Goal: Task Accomplishment & Management: Manage account settings

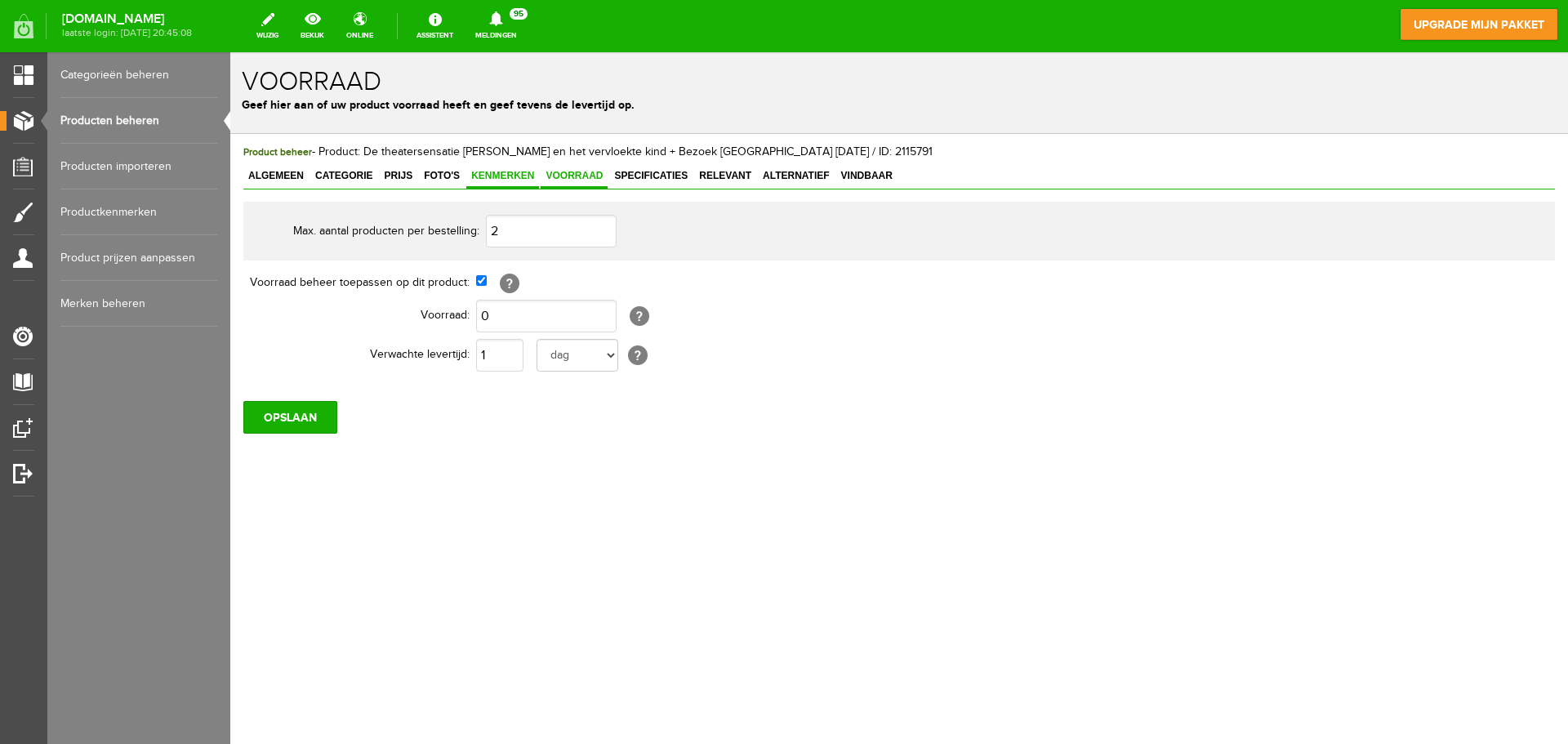
click at [500, 179] on span "Kenmerken" at bounding box center [502, 176] width 72 height 11
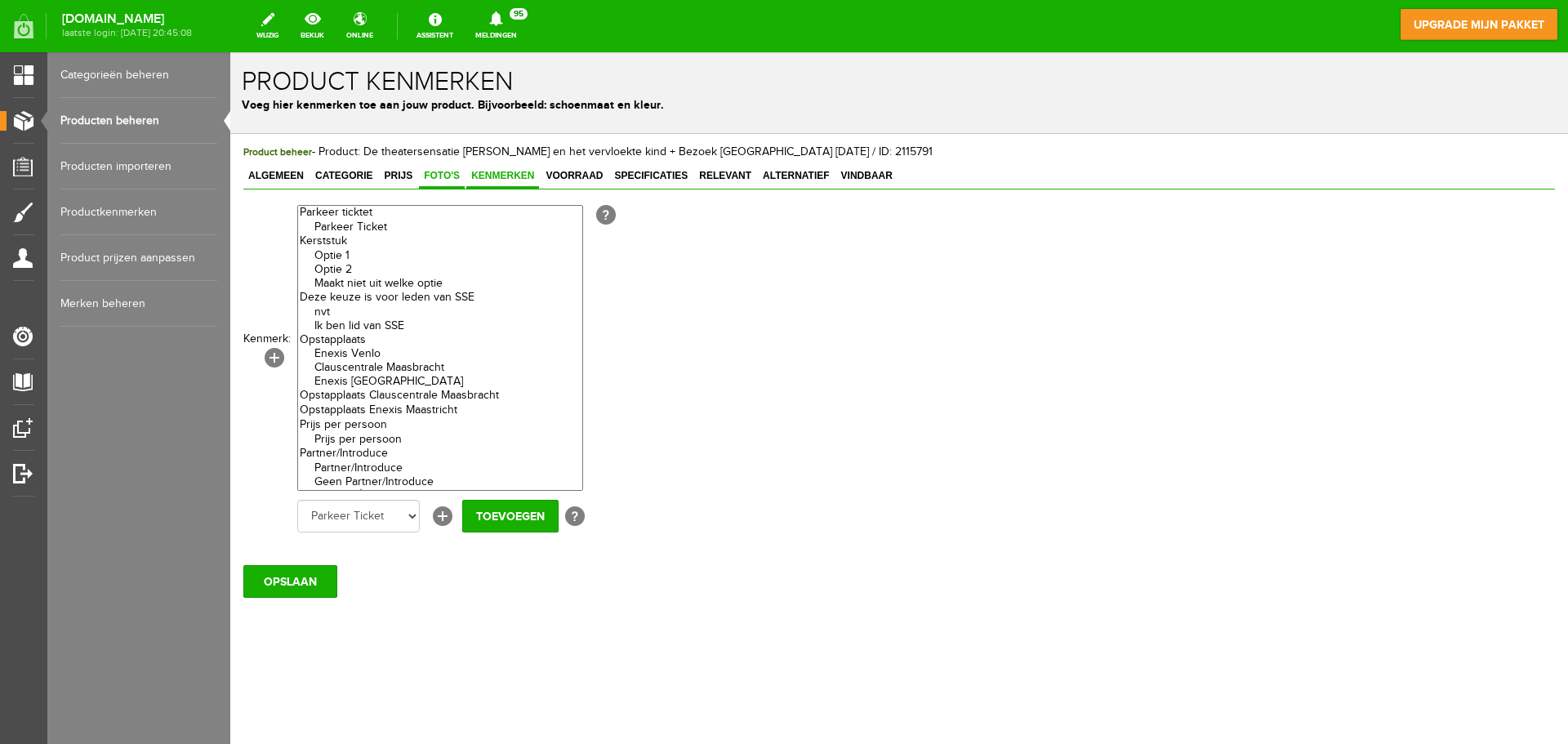
click at [434, 174] on span "Foto's" at bounding box center [441, 176] width 45 height 11
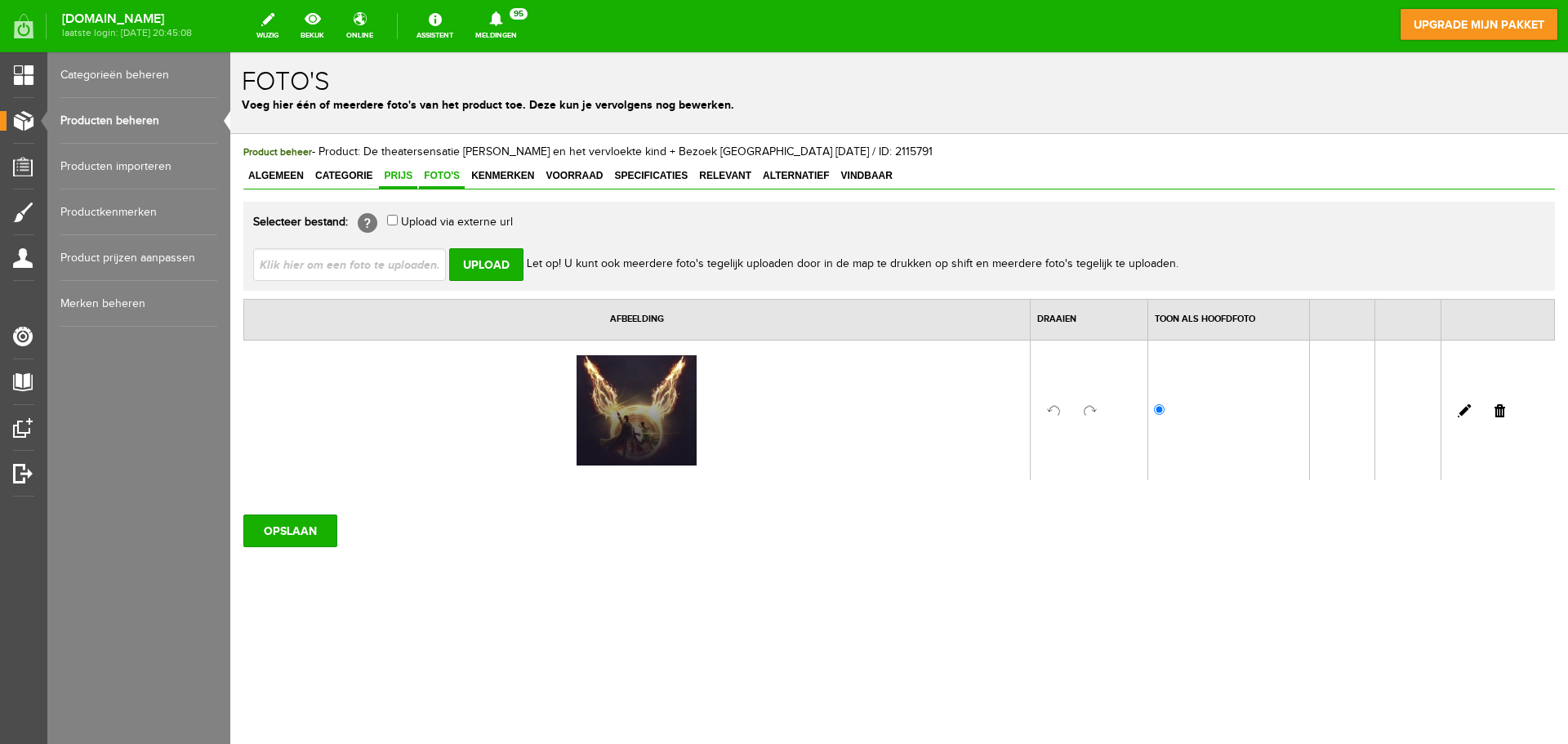
click at [390, 174] on span "Prijs" at bounding box center [397, 176] width 38 height 11
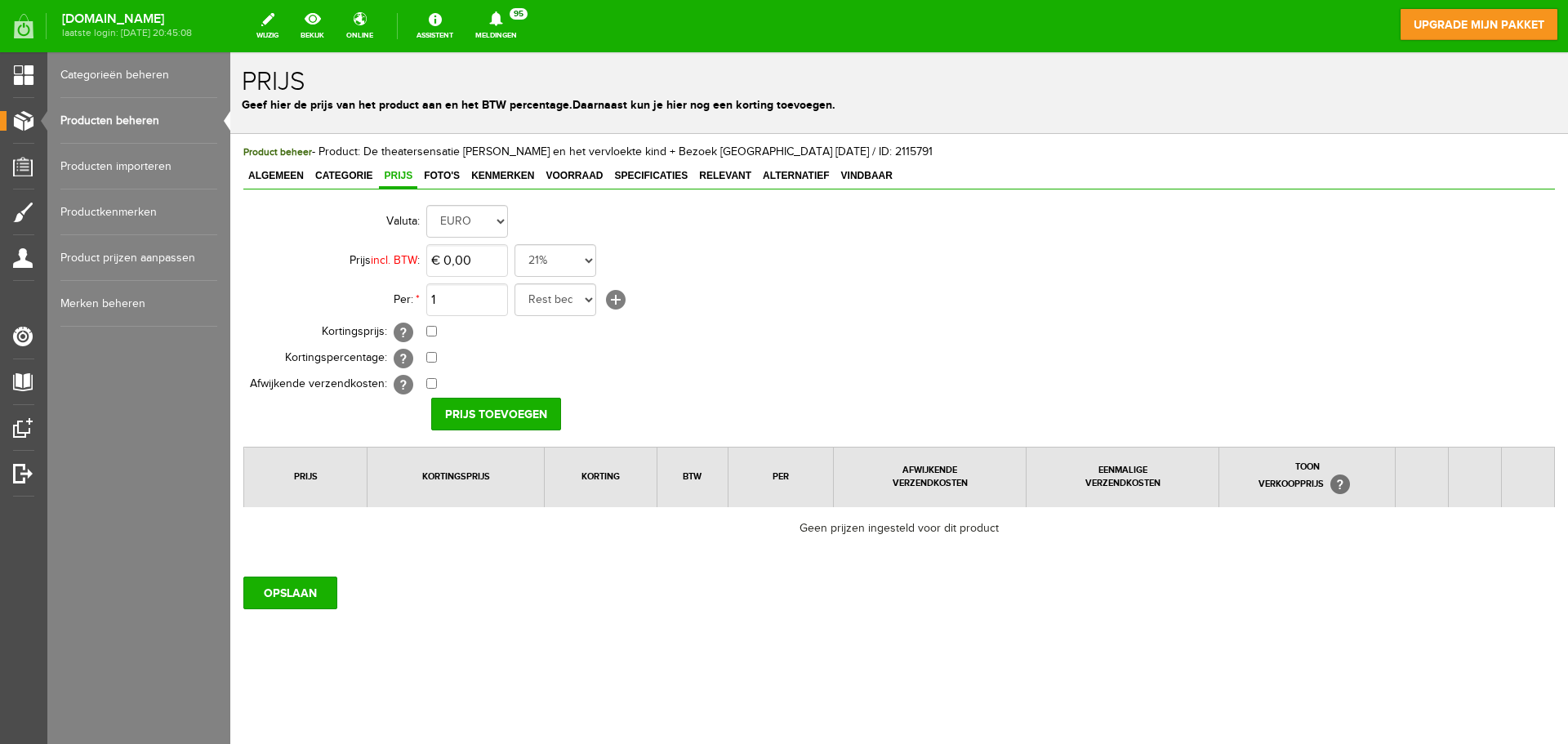
click at [600, 260] on td "€ 0,00 21% 19% 18% 9% 6% 0%" at bounding box center [726, 260] width 601 height 39
click at [586, 261] on select "21% 19% 18% 9% 6% 0%" at bounding box center [555, 260] width 82 height 33
select select "0,00"
click at [514, 244] on select "21% 19% 18% 9% 6% 0%" at bounding box center [555, 260] width 82 height 33
type input "€ 95,00"
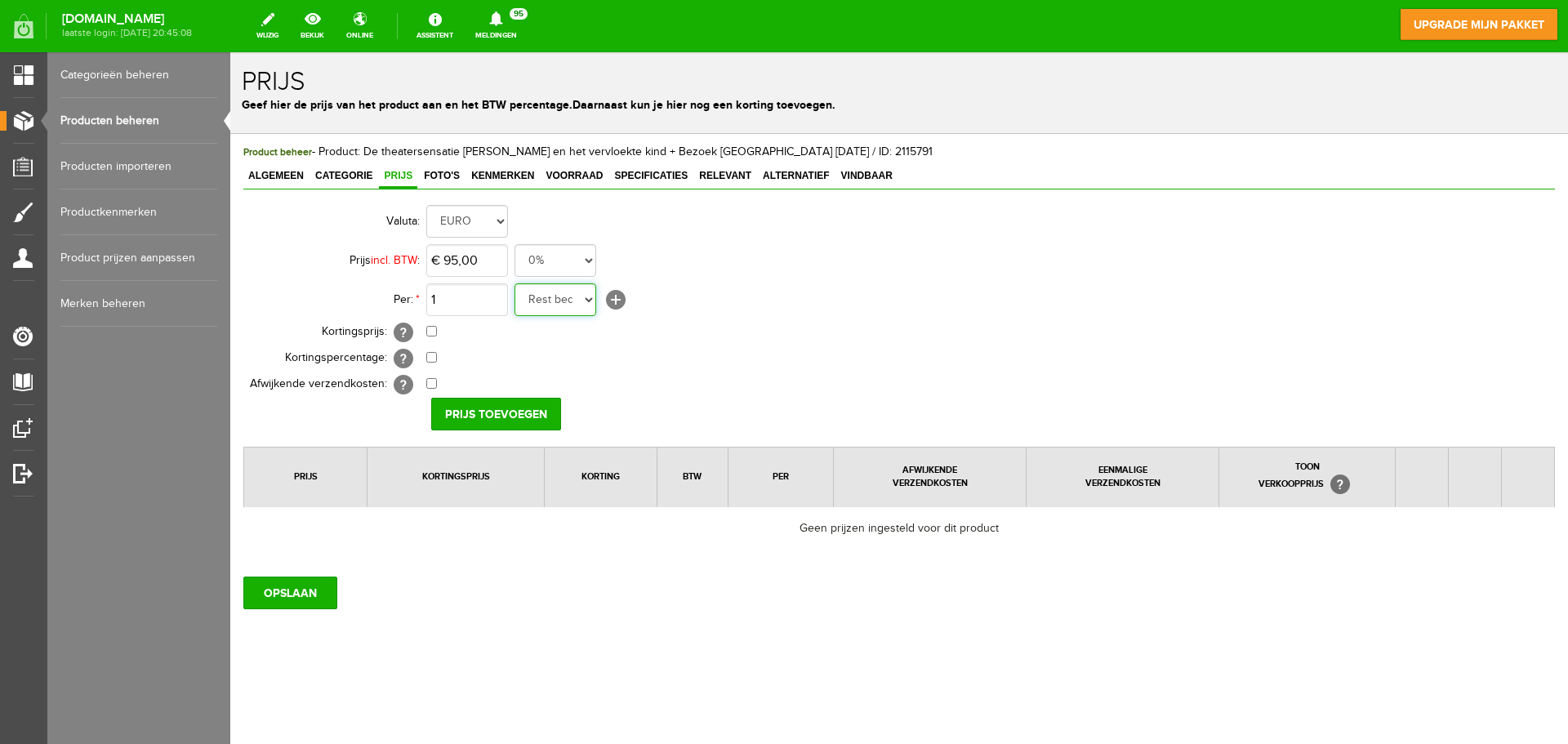
click at [589, 300] on select "Rest bedrag Praag reis Parkeer Ticket Persoon (0 - 3 Jaar) 00€ per persoon (max…" at bounding box center [555, 299] width 82 height 33
select select "37140"
click at [514, 283] on select "Rest bedrag Praag reis Parkeer Ticket Persoon (0 - 3 Jaar) 00€ per persoon (max…" at bounding box center [555, 299] width 82 height 33
click at [478, 411] on input "Prijs toevoegen" at bounding box center [496, 413] width 130 height 33
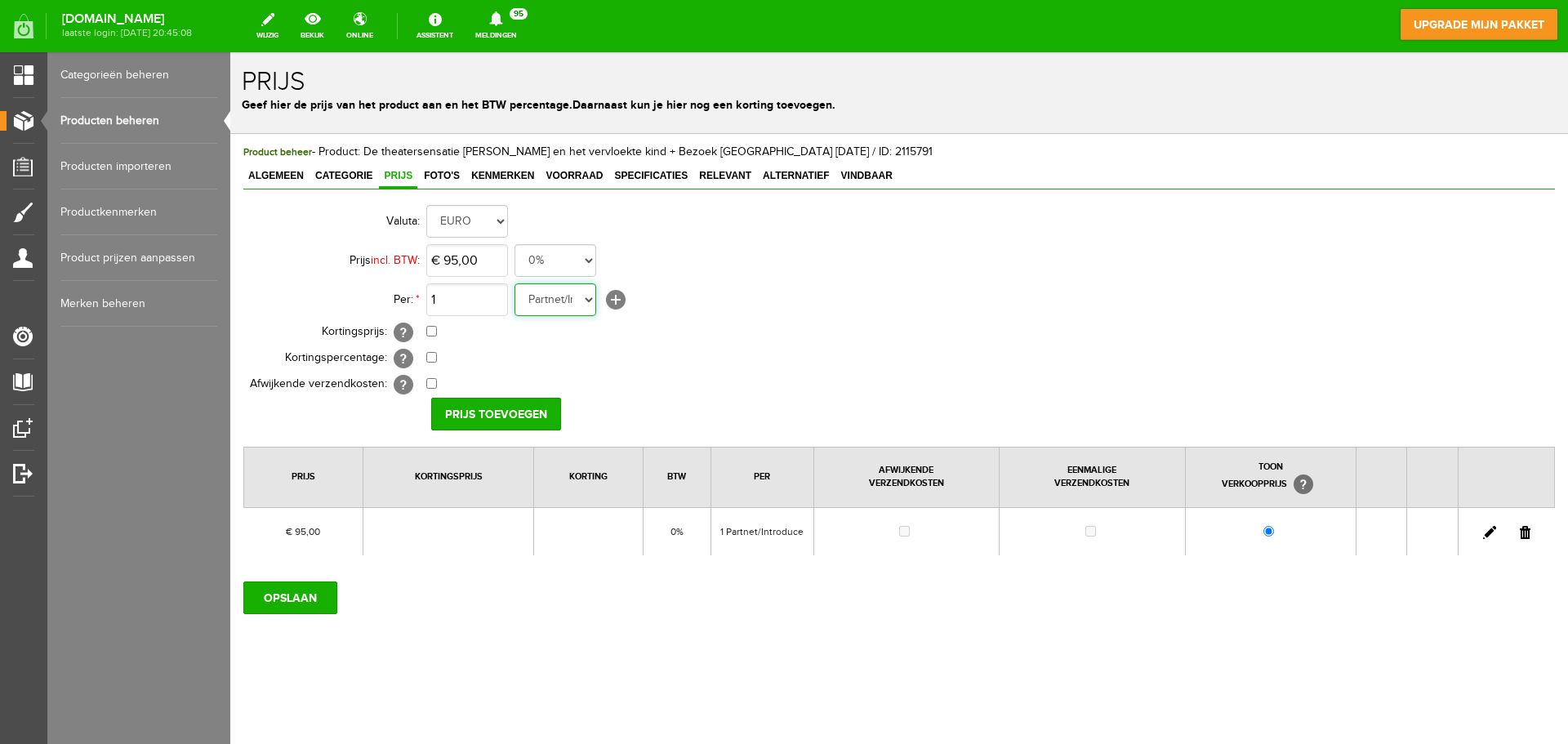
click at [589, 302] on select "Rest bedrag Praag reis Parkeer Ticket Persoon (0 - 3 Jaar) 00€ per persoon (max…" at bounding box center [555, 299] width 82 height 33
click at [983, 370] on td "0,00% (Voorbeeld: - 0,00% )" at bounding box center [726, 359] width 601 height 26
click at [614, 299] on link "[+]" at bounding box center [616, 299] width 19 height 20
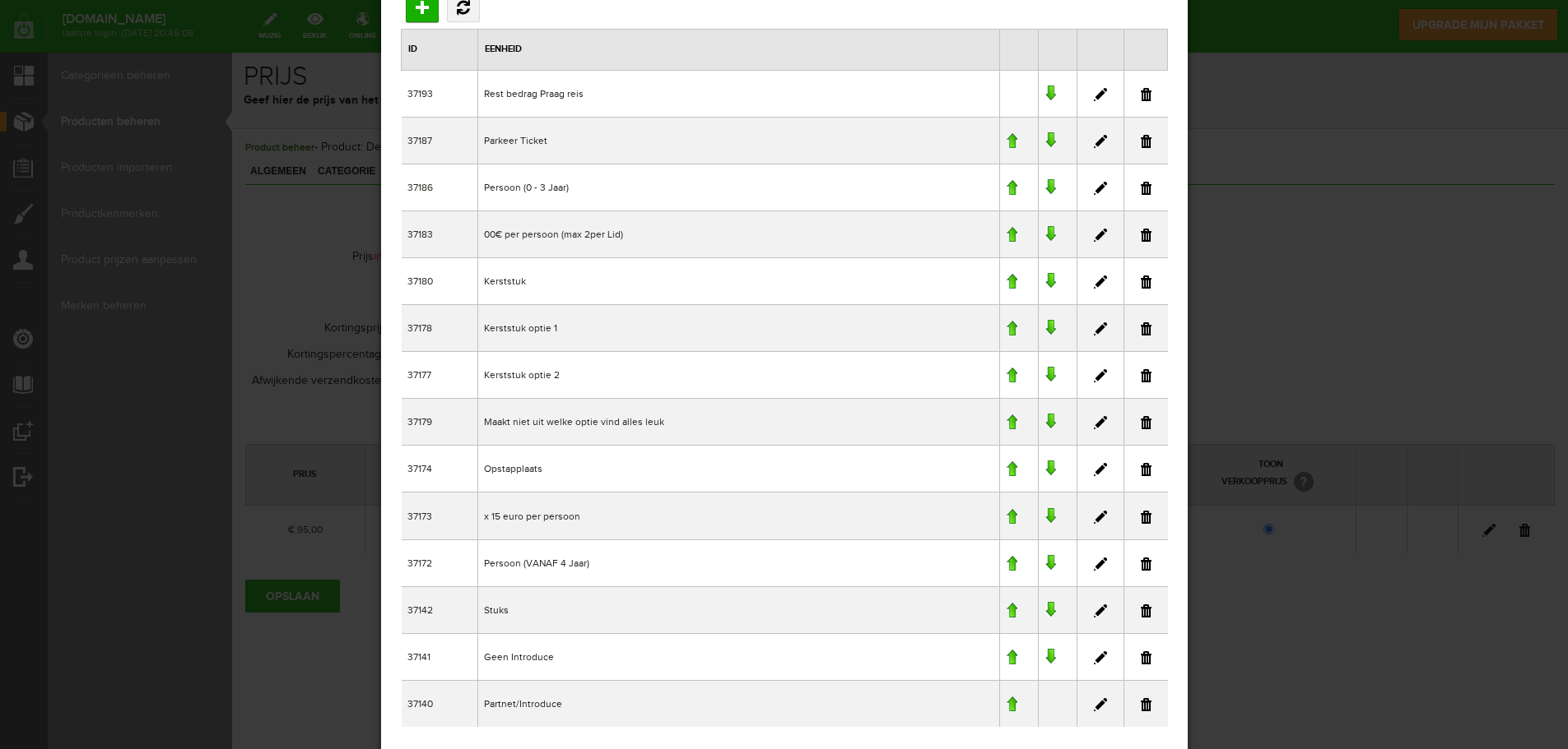
scroll to position [93, 0]
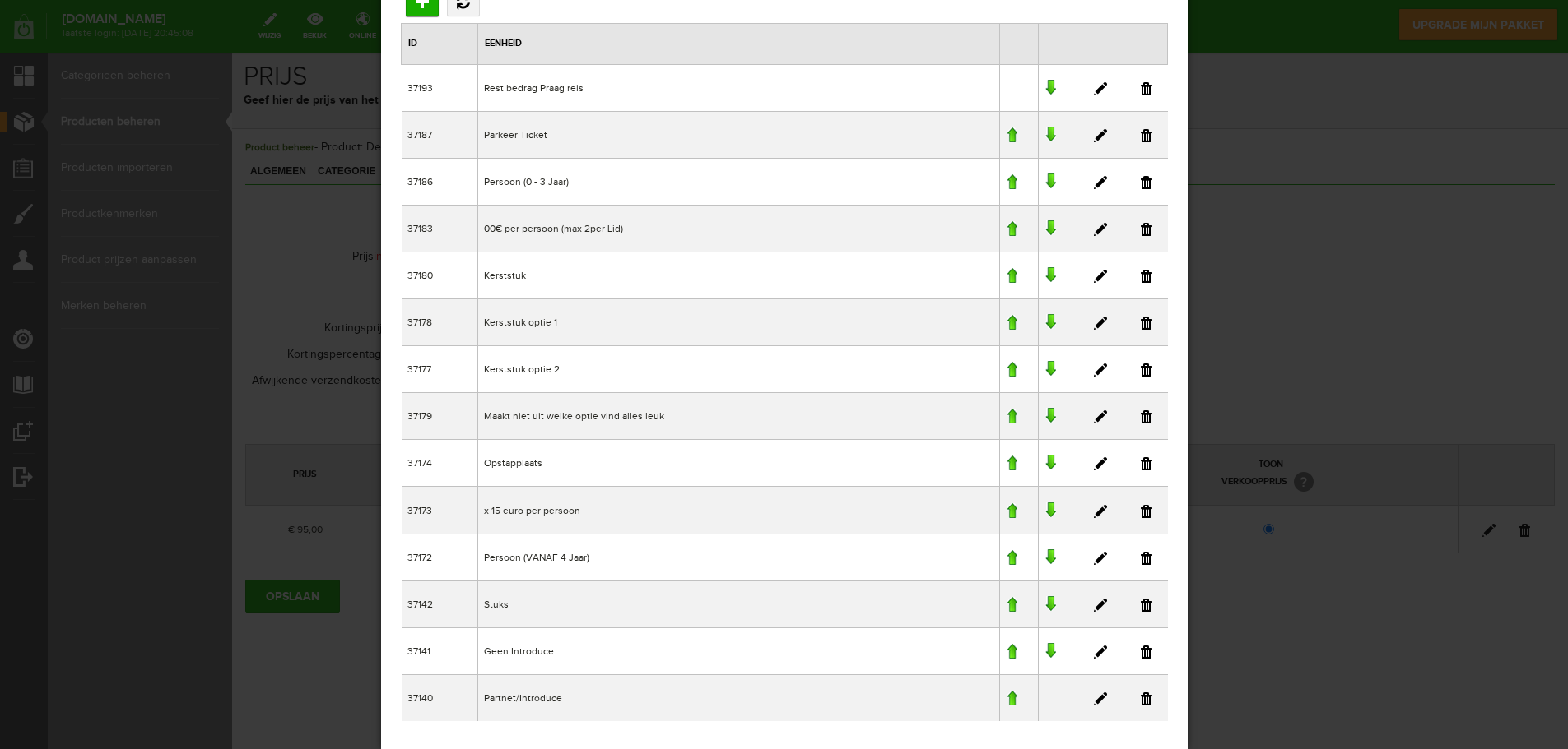
click at [1100, 697] on link at bounding box center [1099, 699] width 13 height 13
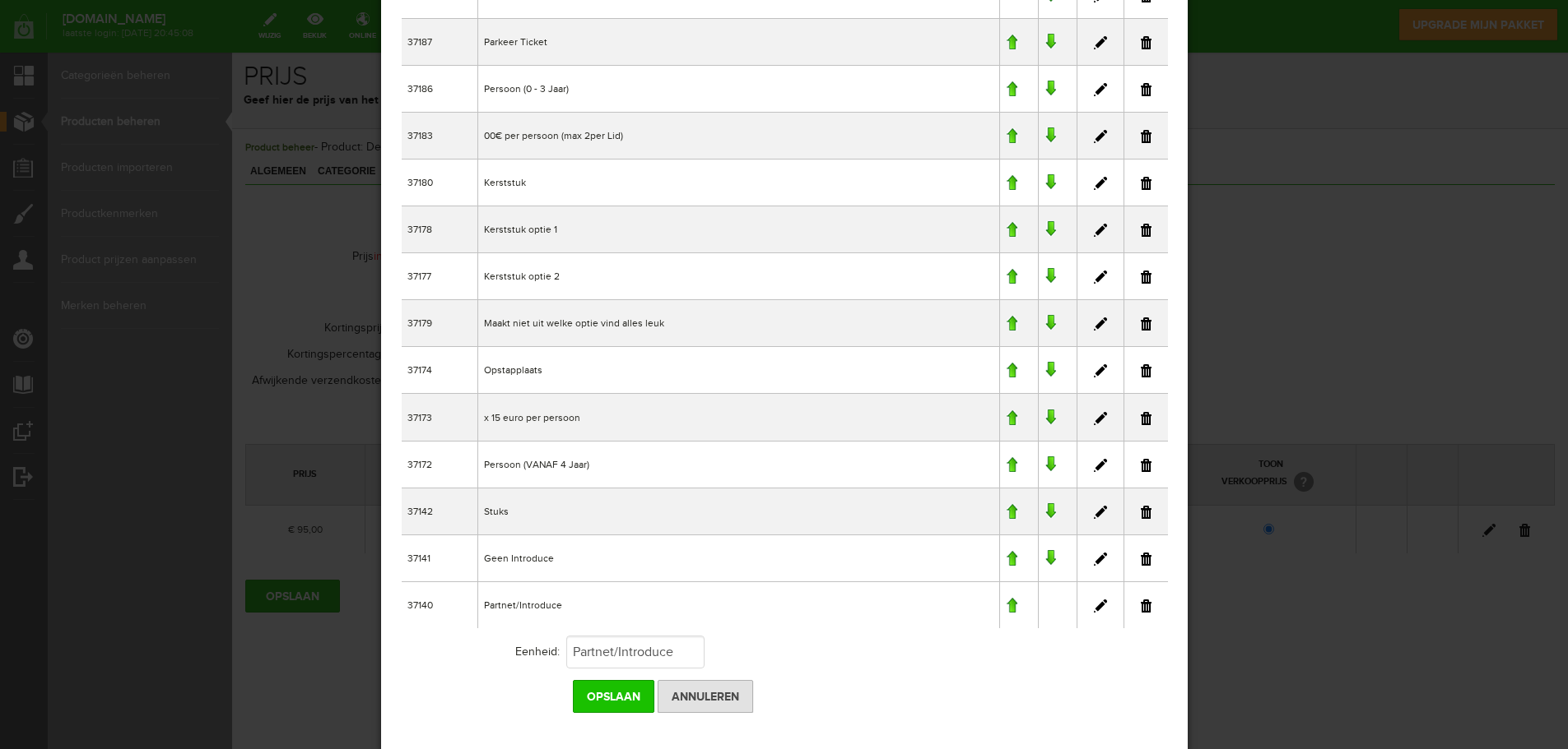
scroll to position [189, 0]
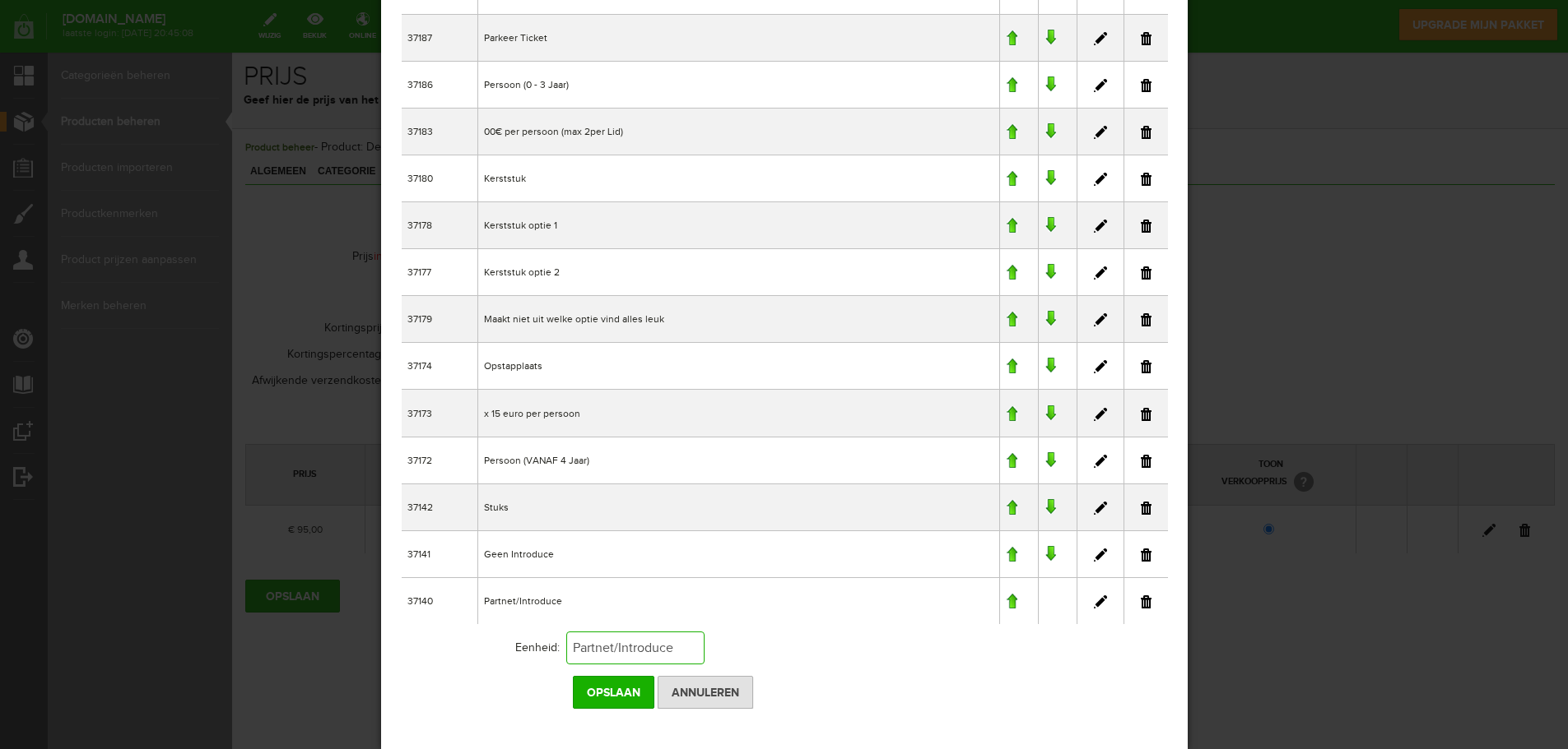
click at [613, 650] on input "Partnet/Introduce" at bounding box center [634, 648] width 138 height 33
type input "Partner/Introduce"
click at [629, 684] on input "Opslaan" at bounding box center [612, 692] width 81 height 33
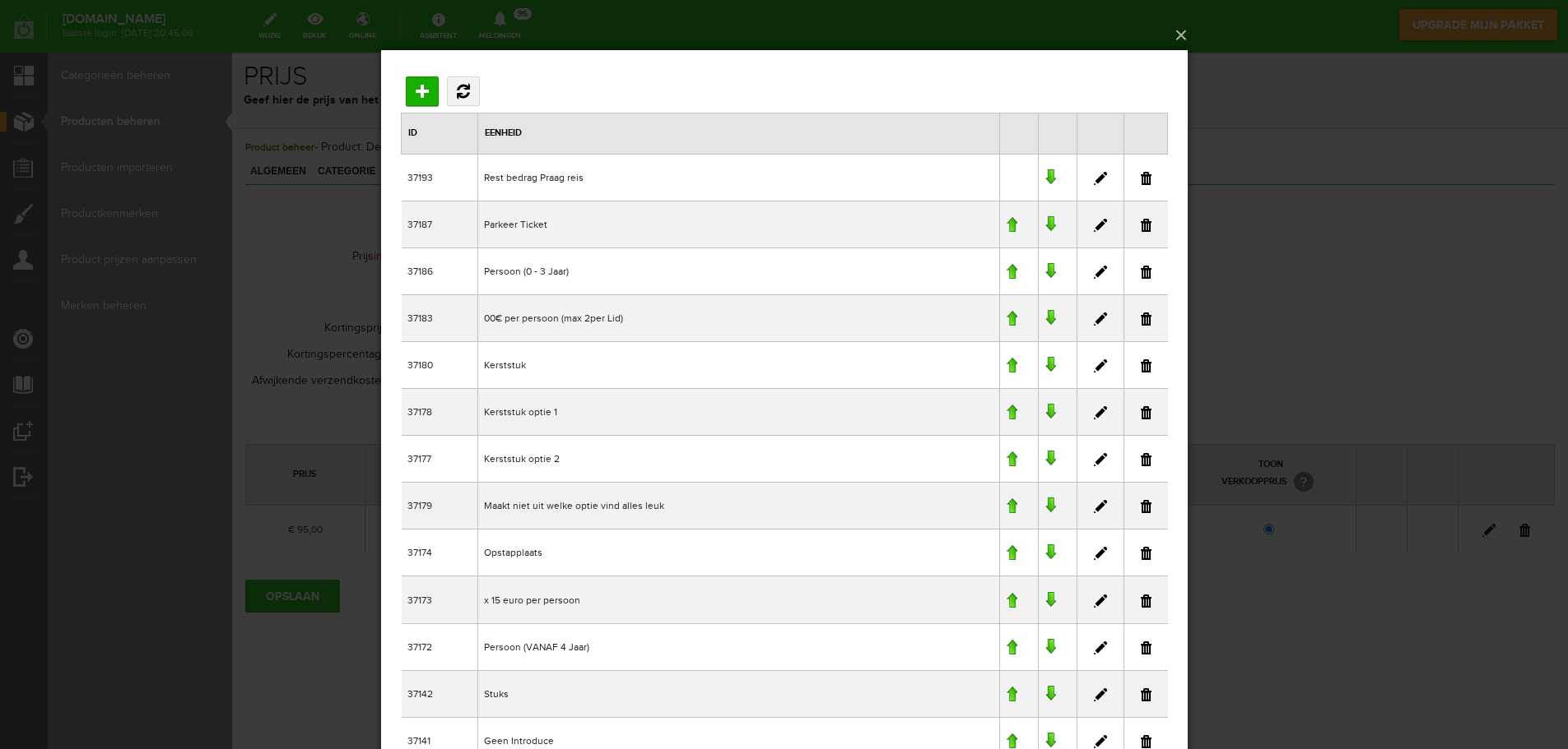
scroll to position [0, 0]
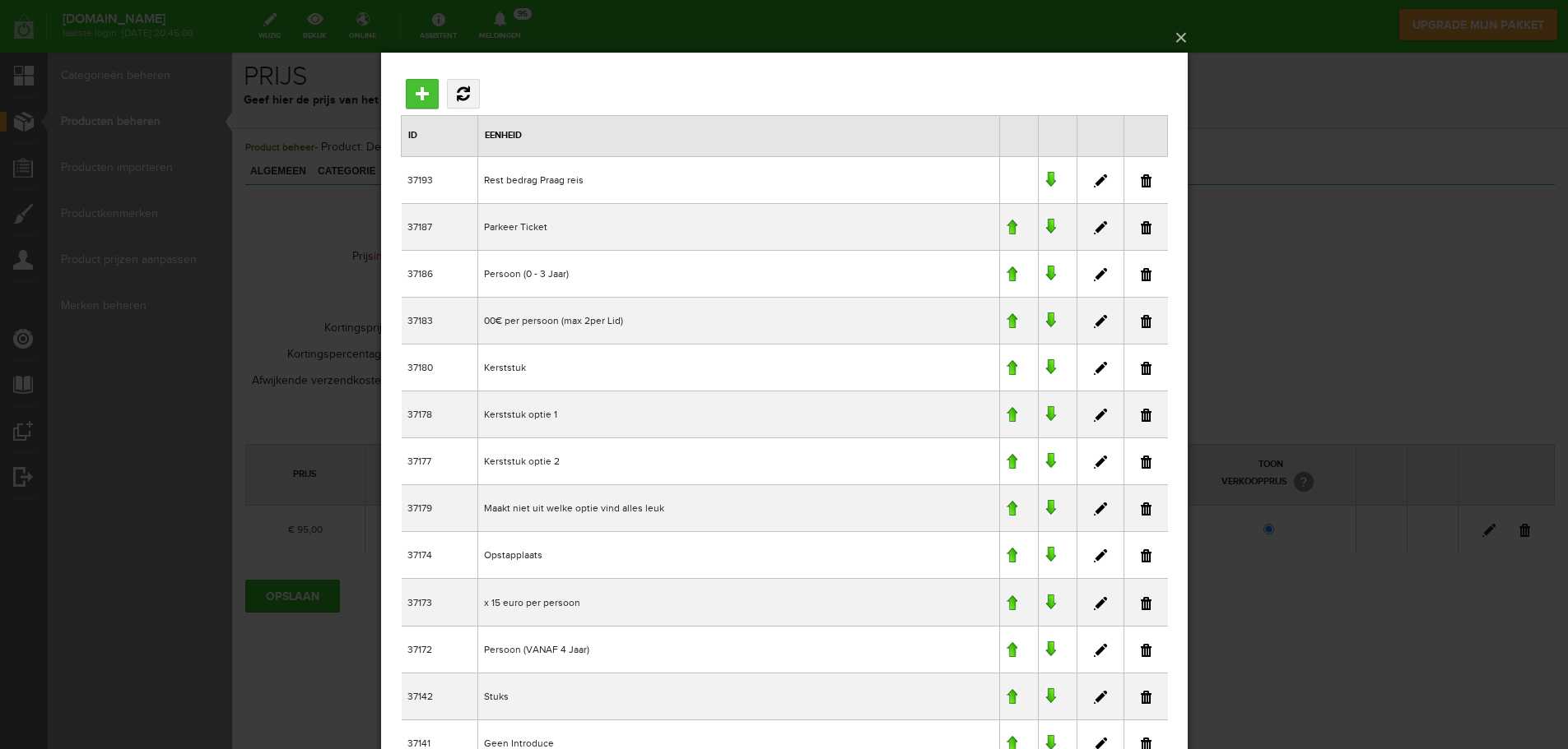
click at [424, 93] on input "Toevoegen" at bounding box center [421, 94] width 33 height 30
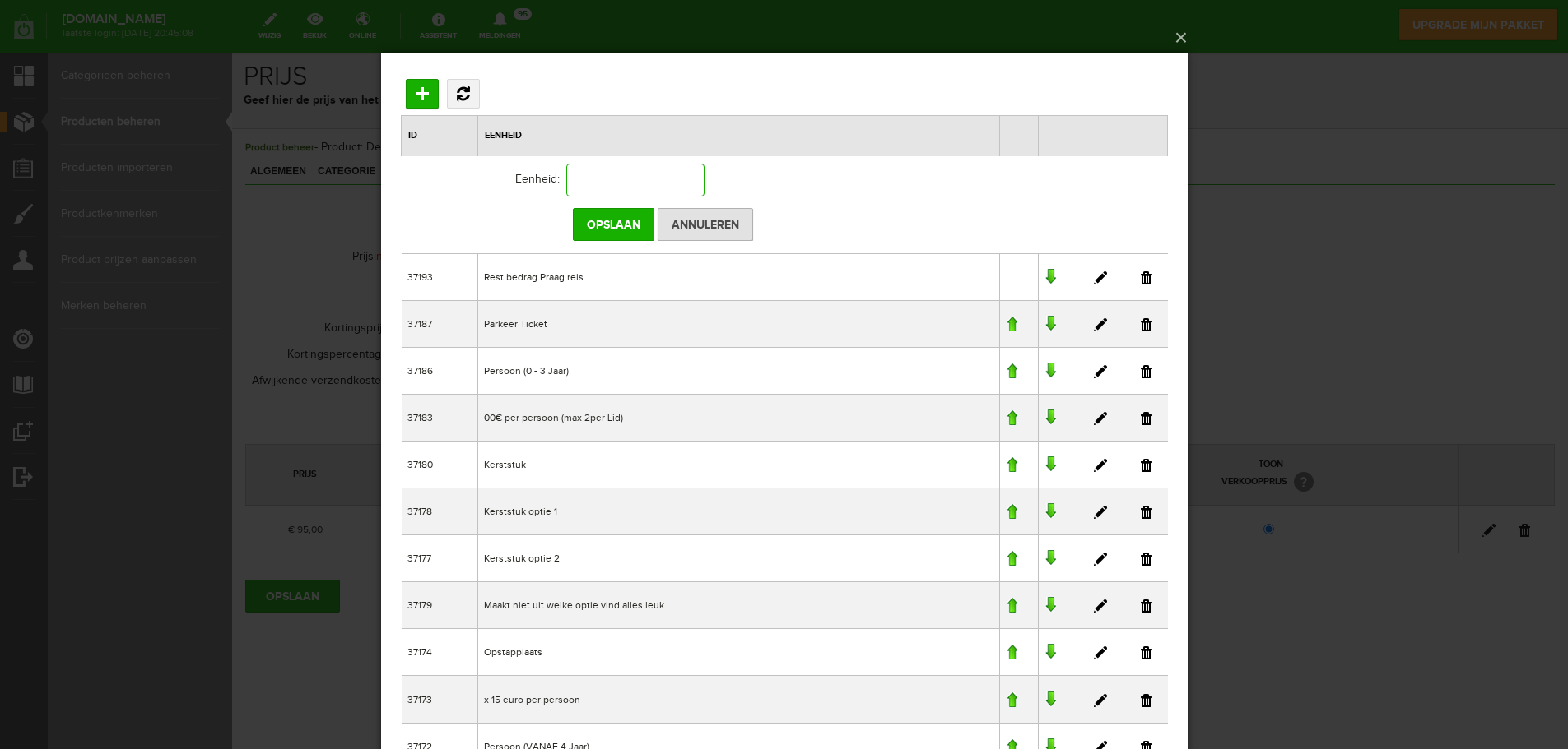
click at [599, 188] on input "text" at bounding box center [634, 179] width 138 height 33
type input "Ticket Dagtrip [GEOGRAPHIC_DATA] en [PERSON_NAME]"
click at [625, 234] on input "Opslaan" at bounding box center [612, 223] width 81 height 33
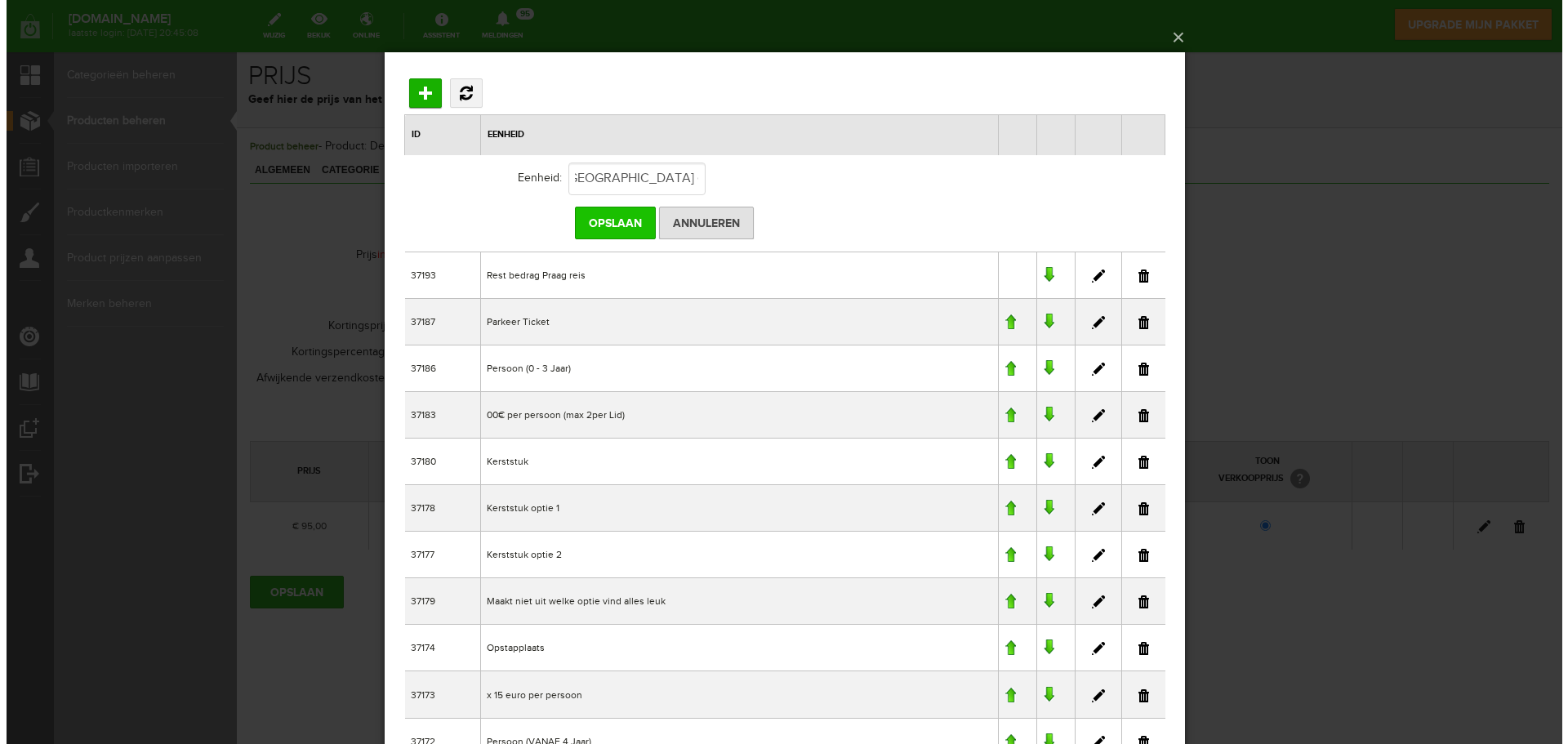
scroll to position [0, 0]
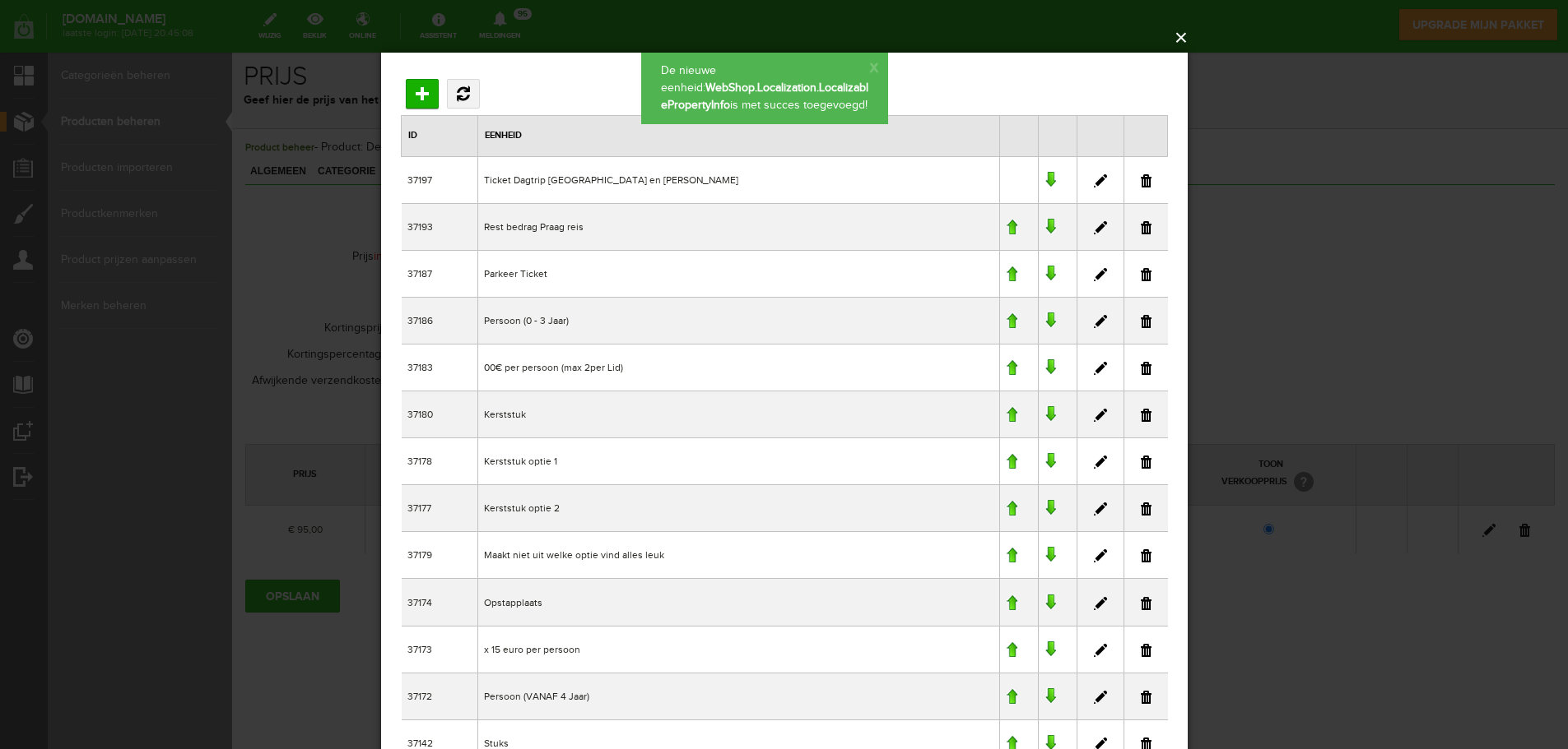
click at [1177, 36] on button "×" at bounding box center [790, 37] width 806 height 36
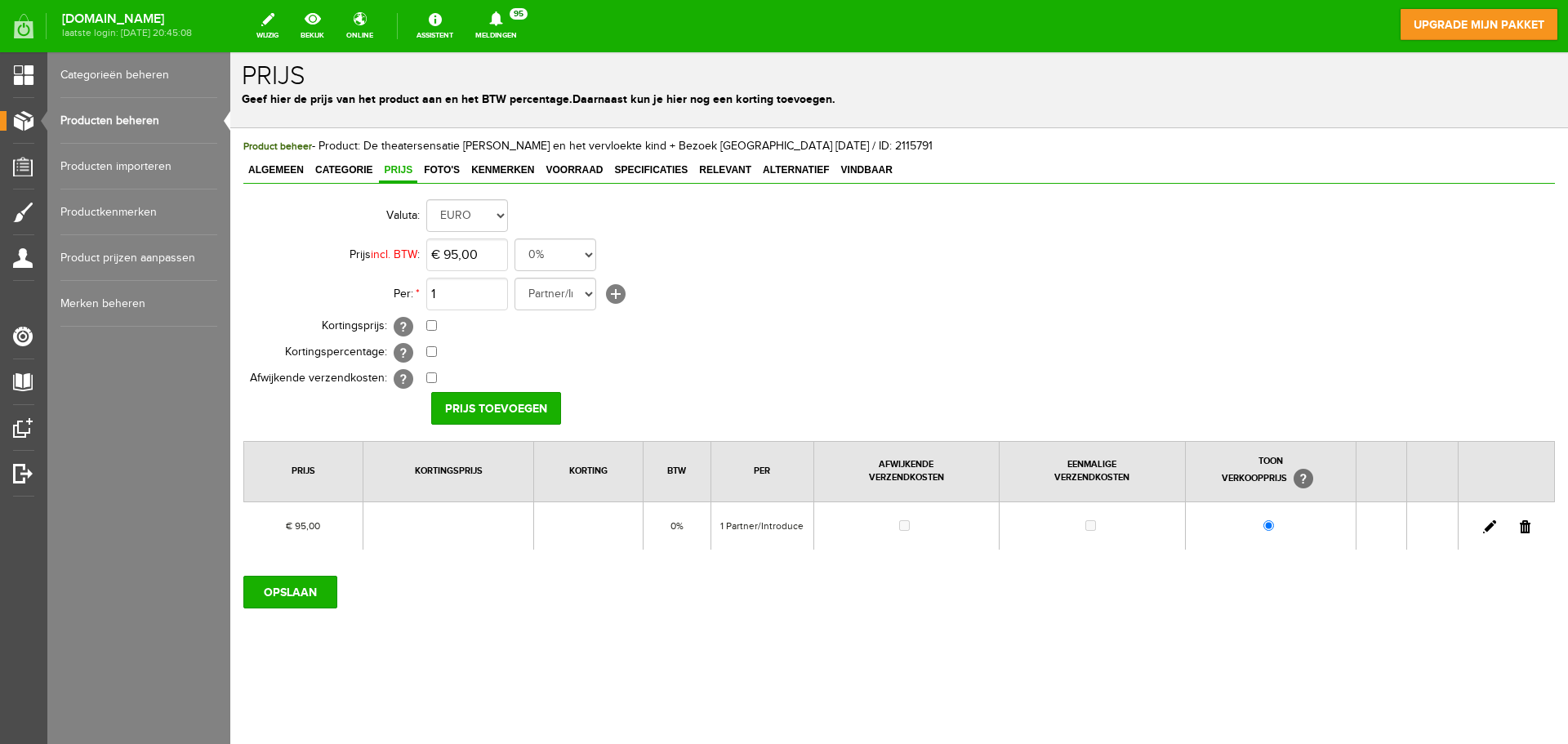
click at [1529, 522] on link at bounding box center [1524, 527] width 10 height 13
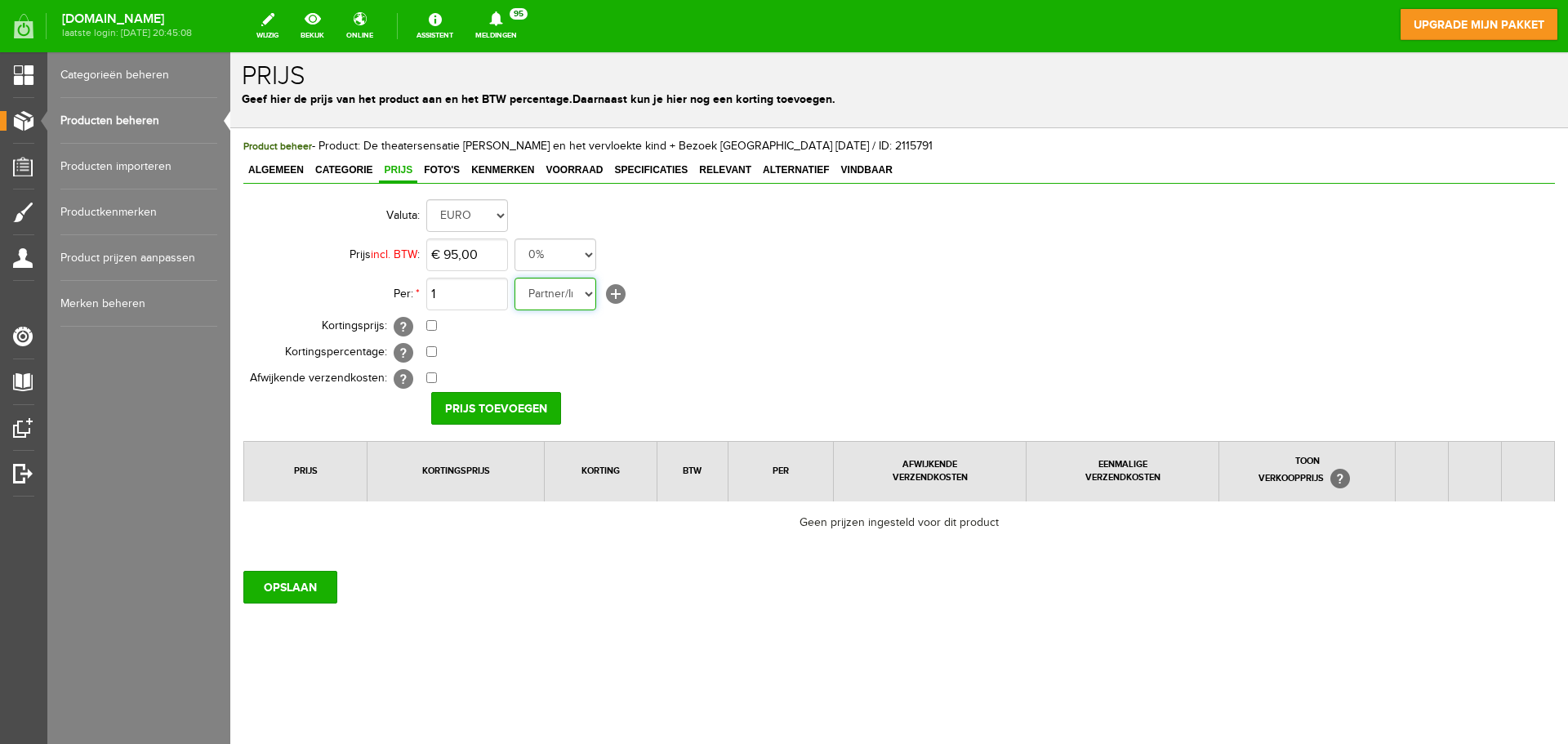
click at [593, 294] on select "Ticket Dagtrip Den Haag en [PERSON_NAME] Rest bedrag Praag reis Parkeer Ticket …" at bounding box center [555, 294] width 82 height 33
select select "37197"
click at [514, 278] on select "Ticket Dagtrip Den Haag en [PERSON_NAME] Rest bedrag Praag reis Parkeer Ticket …" at bounding box center [555, 294] width 82 height 33
click at [616, 294] on link "[+]" at bounding box center [616, 294] width 19 height 20
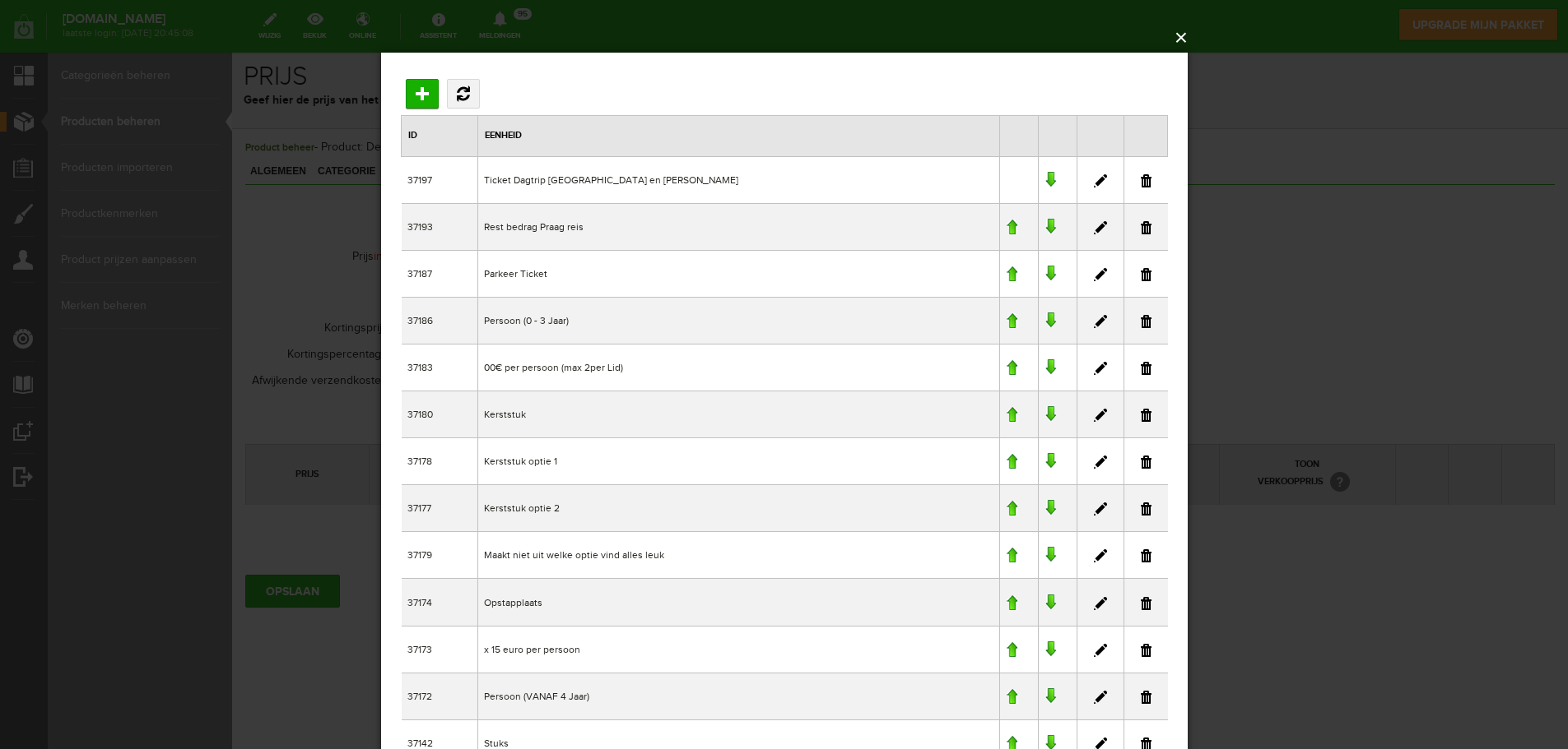
drag, startPoint x: 1185, startPoint y: 36, endPoint x: 566, endPoint y: 144, distance: 628.4
click at [1185, 36] on button "×" at bounding box center [790, 37] width 806 height 36
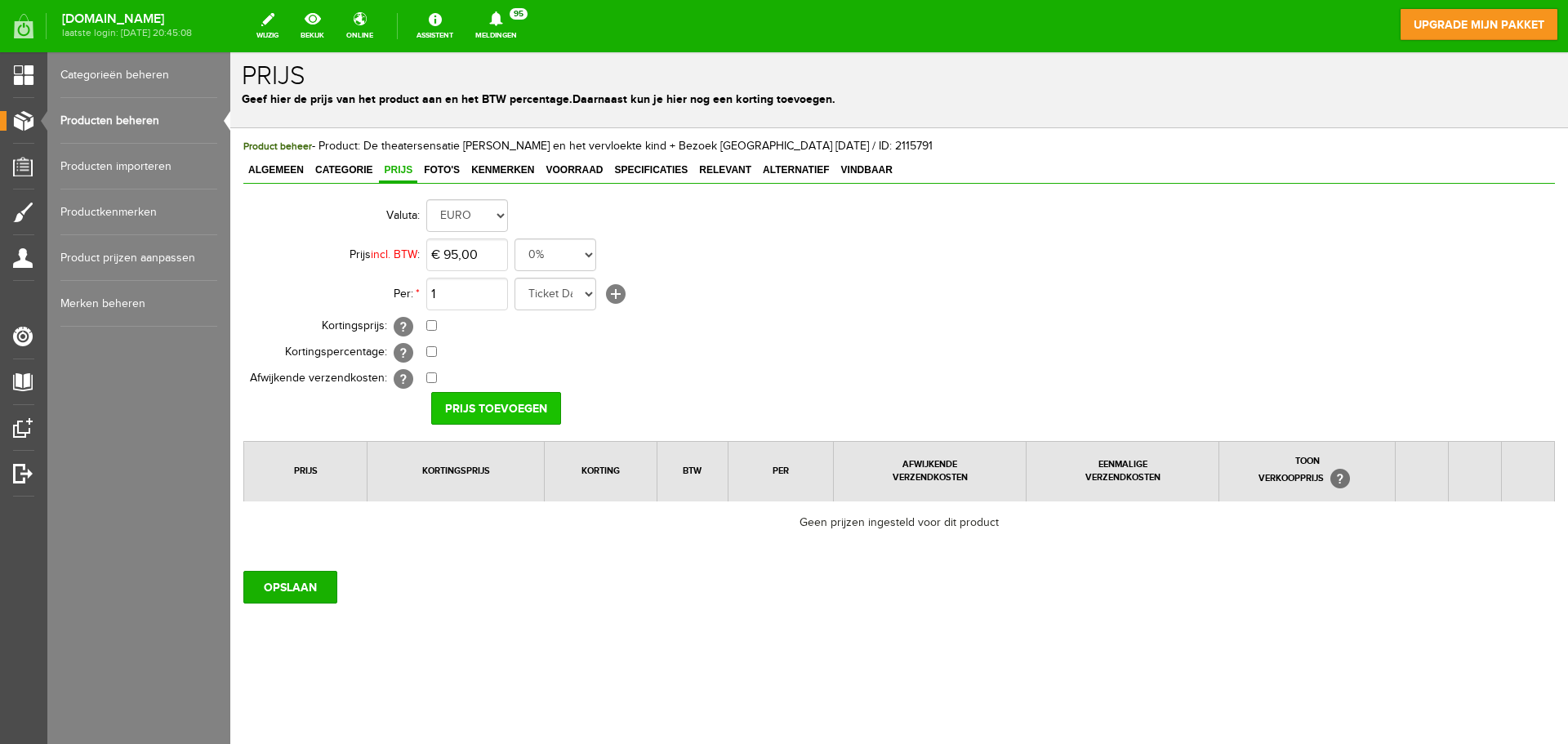
click at [532, 407] on input "Prijs toevoegen" at bounding box center [496, 408] width 130 height 33
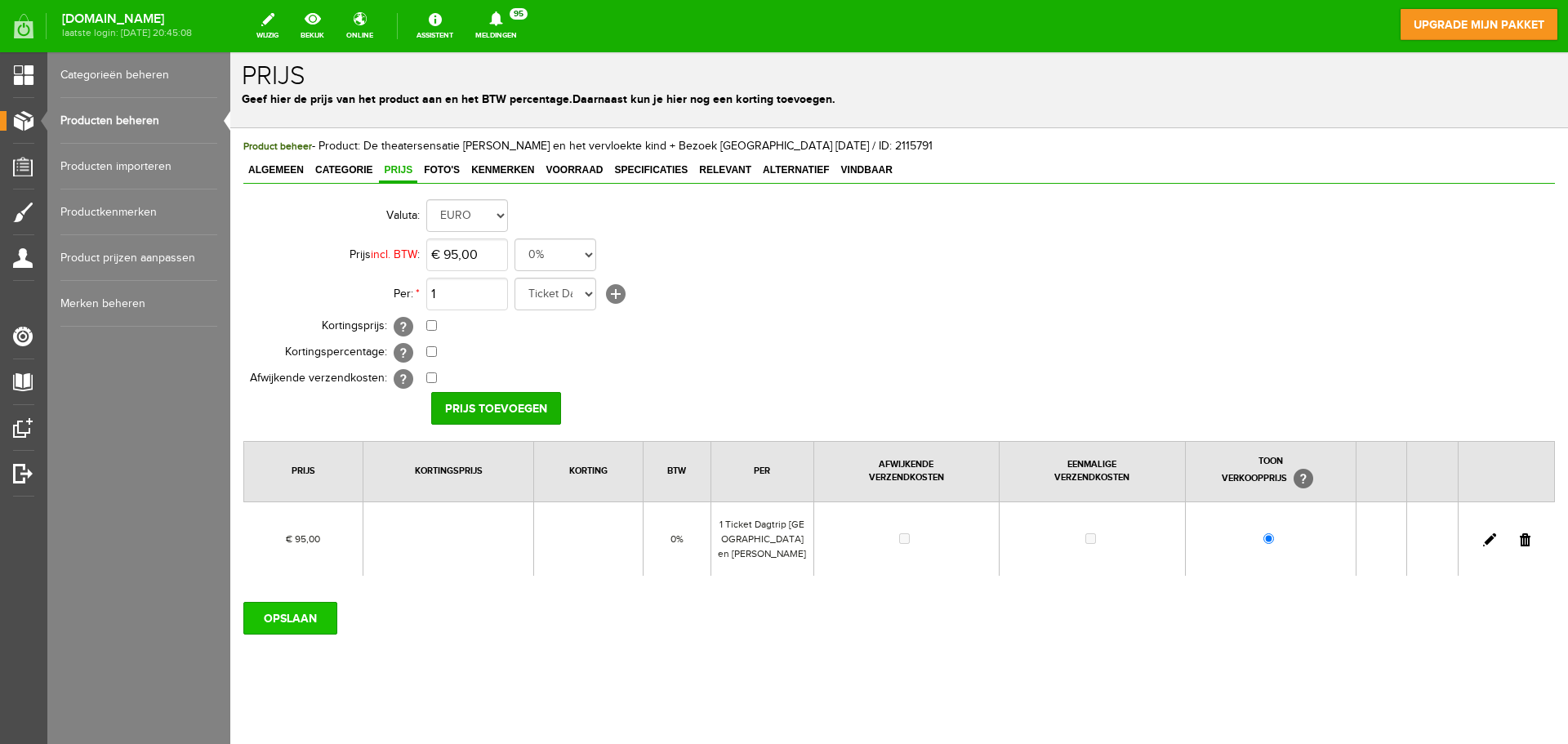
click at [321, 622] on input "OPSLAAN" at bounding box center [290, 618] width 94 height 33
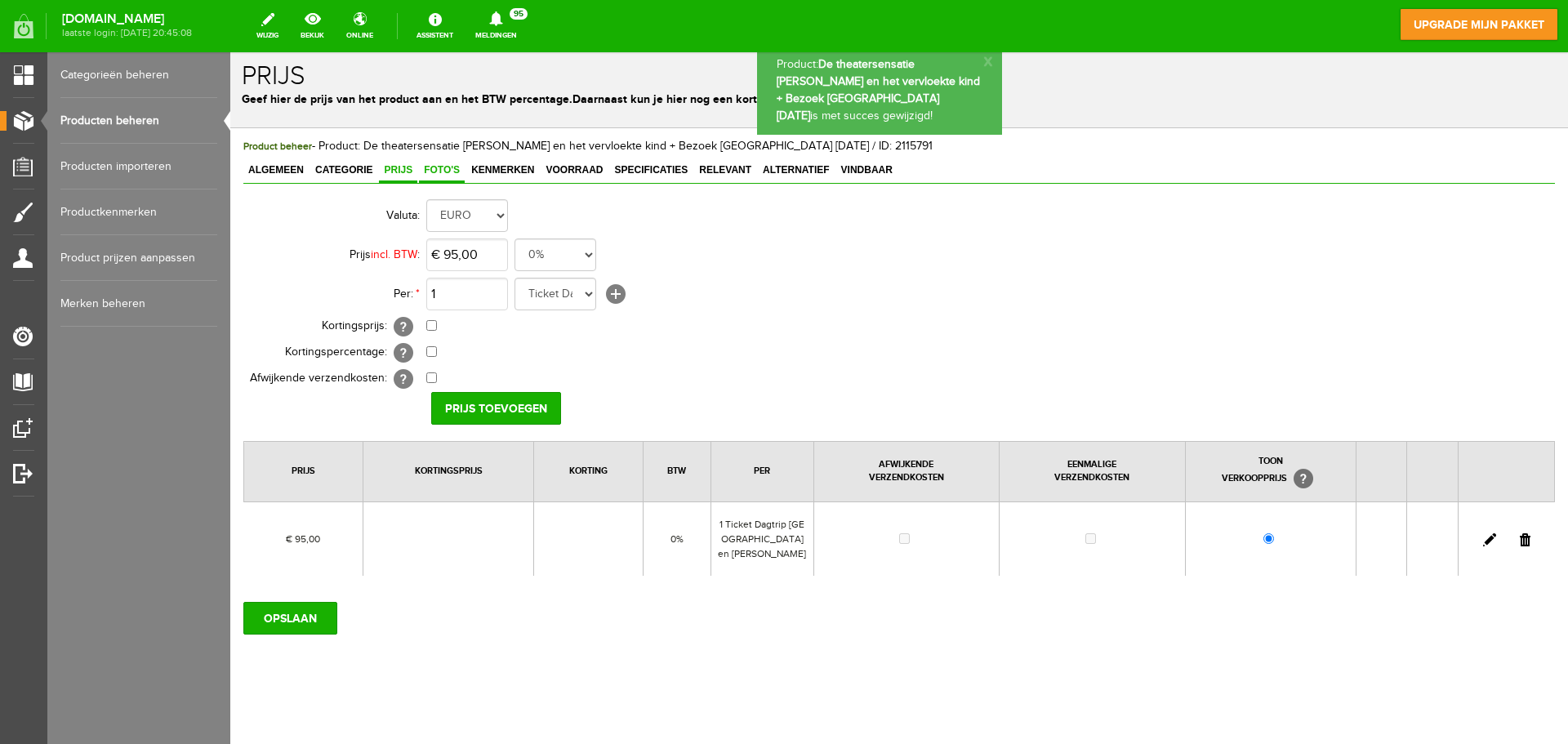
click at [440, 169] on span "Foto's" at bounding box center [441, 170] width 45 height 11
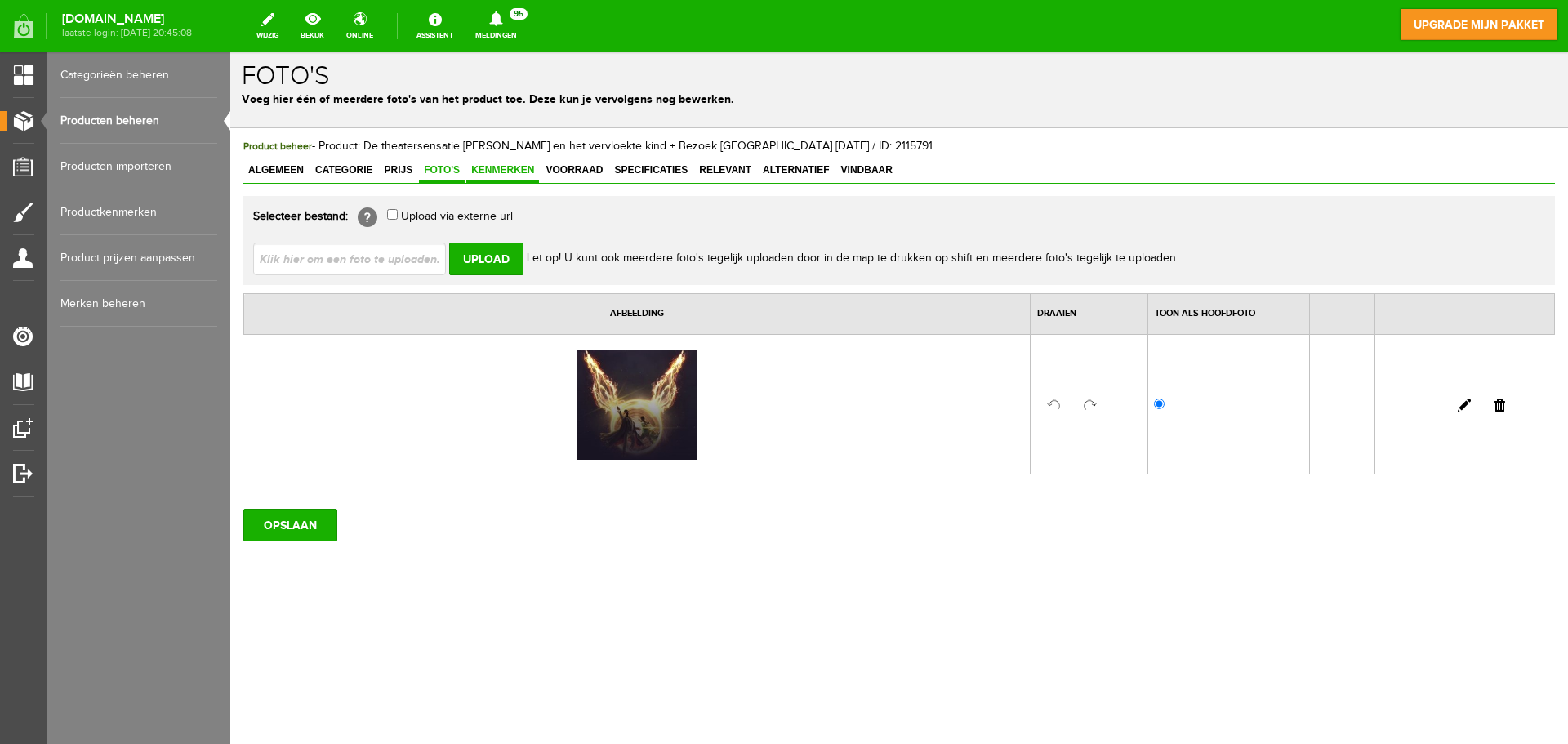
click at [519, 166] on span "Kenmerken" at bounding box center [502, 170] width 72 height 11
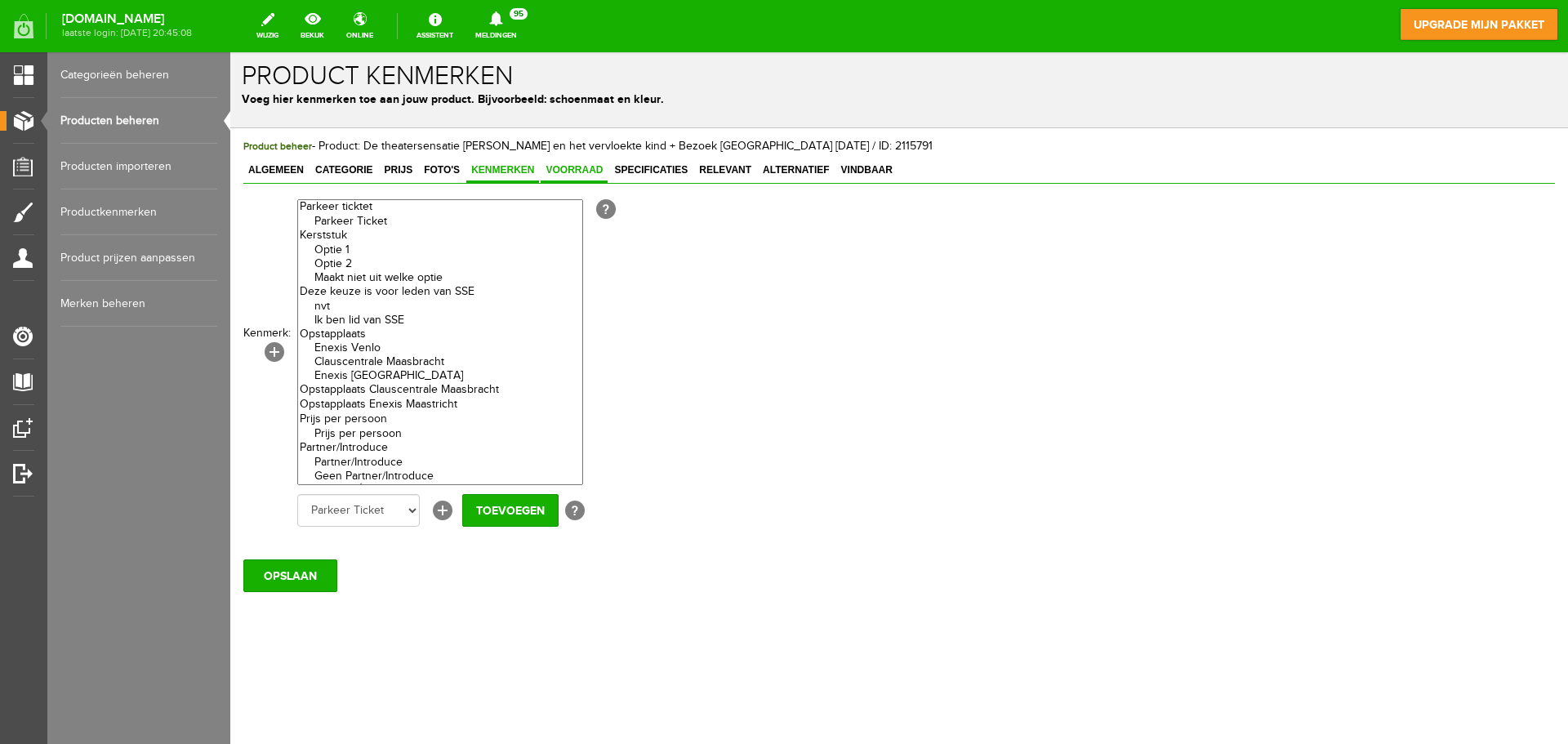
click at [567, 166] on span "Voorraad" at bounding box center [574, 170] width 67 height 11
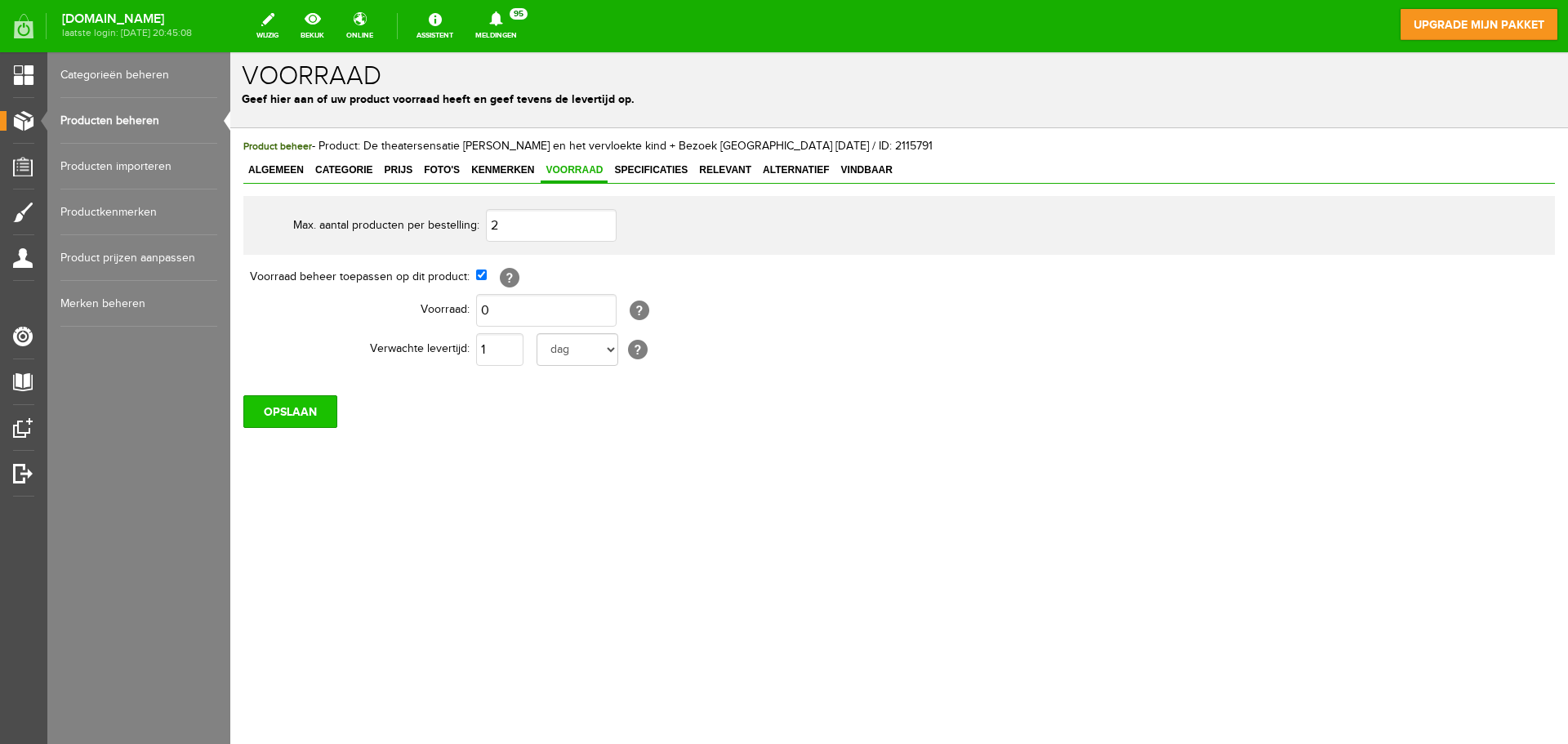
click at [314, 417] on input "OPSLAAN" at bounding box center [290, 411] width 94 height 33
type input "80"
click at [323, 405] on input "OPSLAAN" at bounding box center [290, 411] width 94 height 33
click at [303, 411] on input "OPSLAAN" at bounding box center [290, 411] width 94 height 33
click at [117, 119] on link "Producten beheren" at bounding box center [138, 121] width 157 height 46
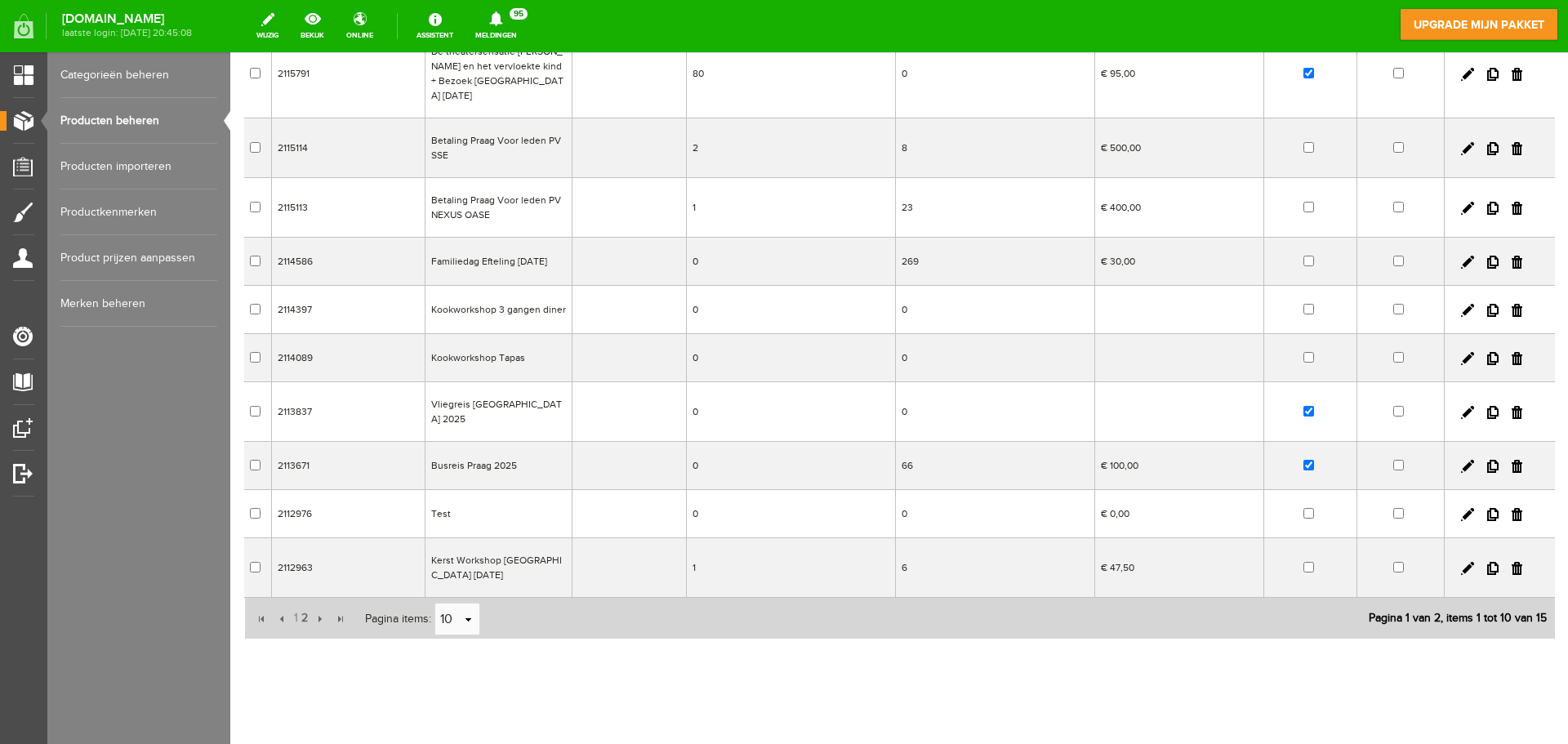
scroll to position [206, 0]
click at [318, 607] on input "button" at bounding box center [317, 616] width 18 height 18
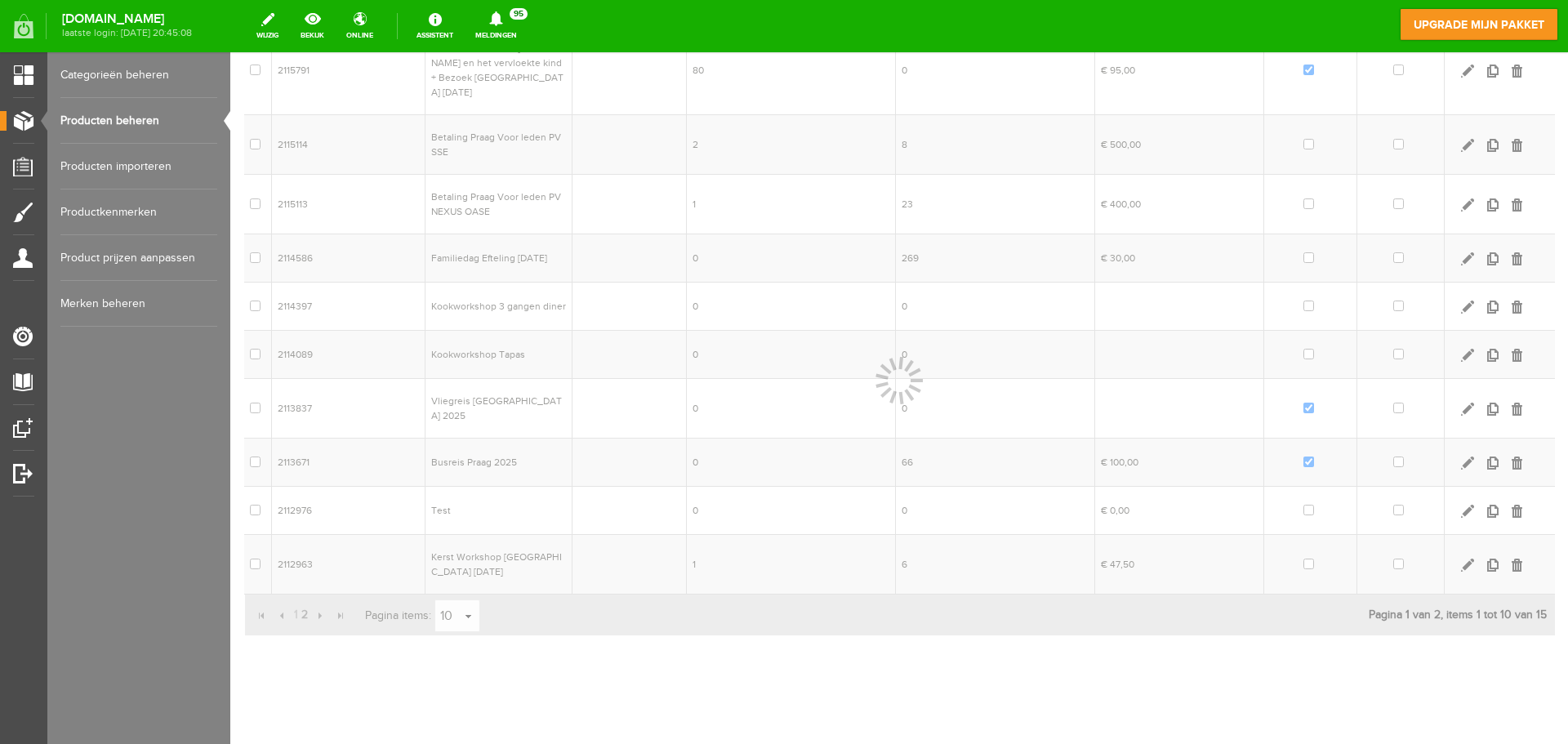
scroll to position [0, 0]
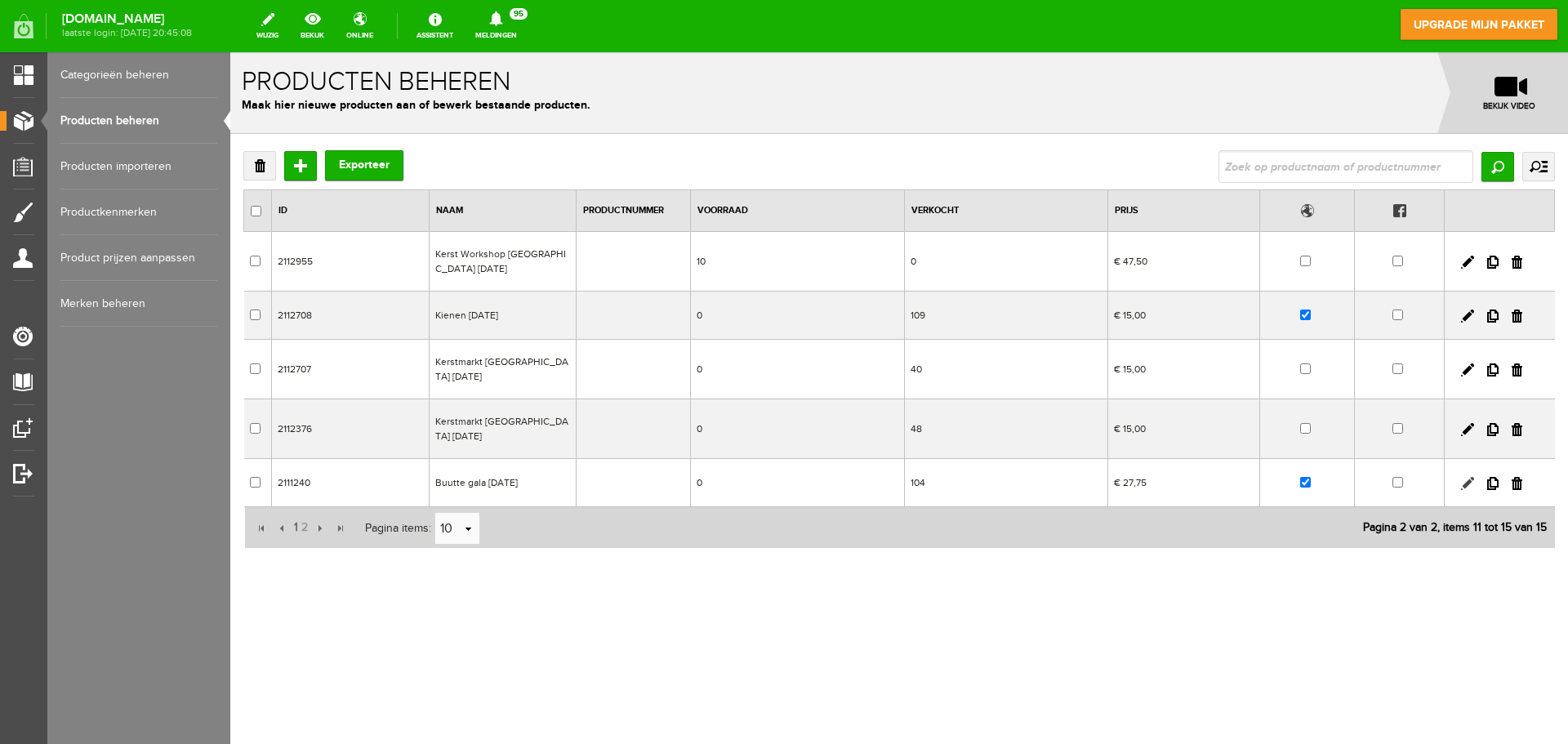
click at [1468, 482] on link at bounding box center [1468, 484] width 13 height 13
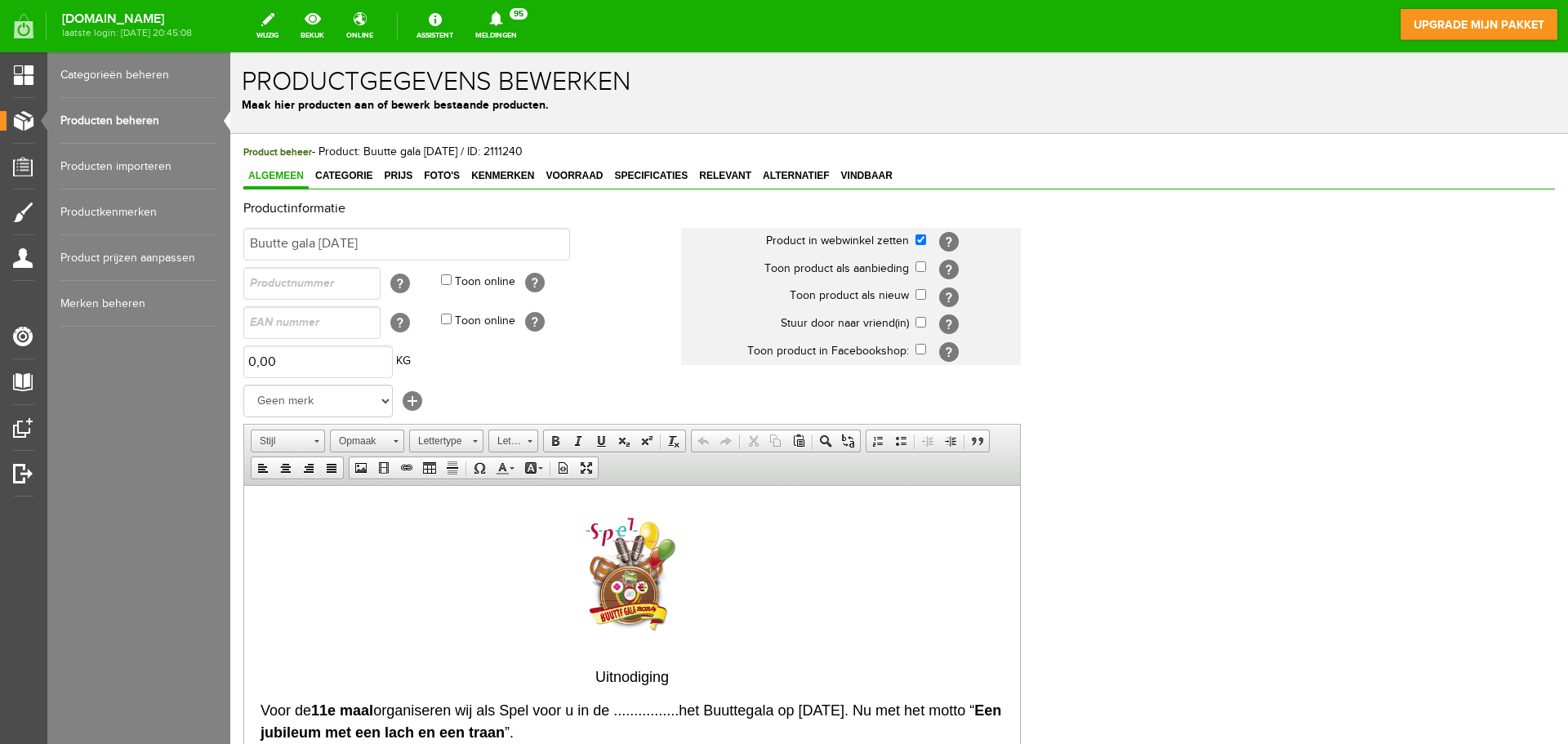
click at [688, 579] on img at bounding box center [632, 575] width 163 height 148
click at [485, 550] on p at bounding box center [632, 578] width 743 height 152
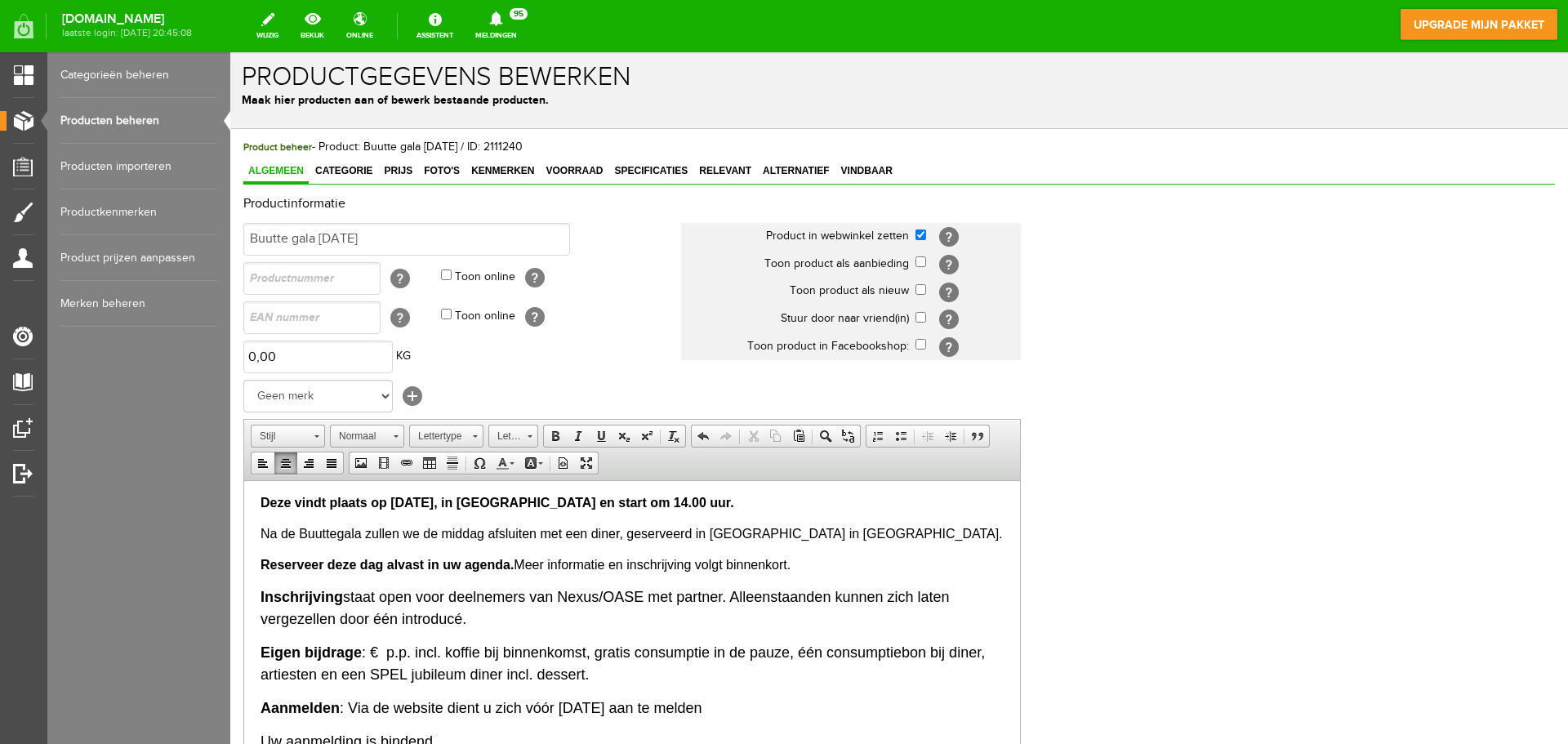
scroll to position [322, 0]
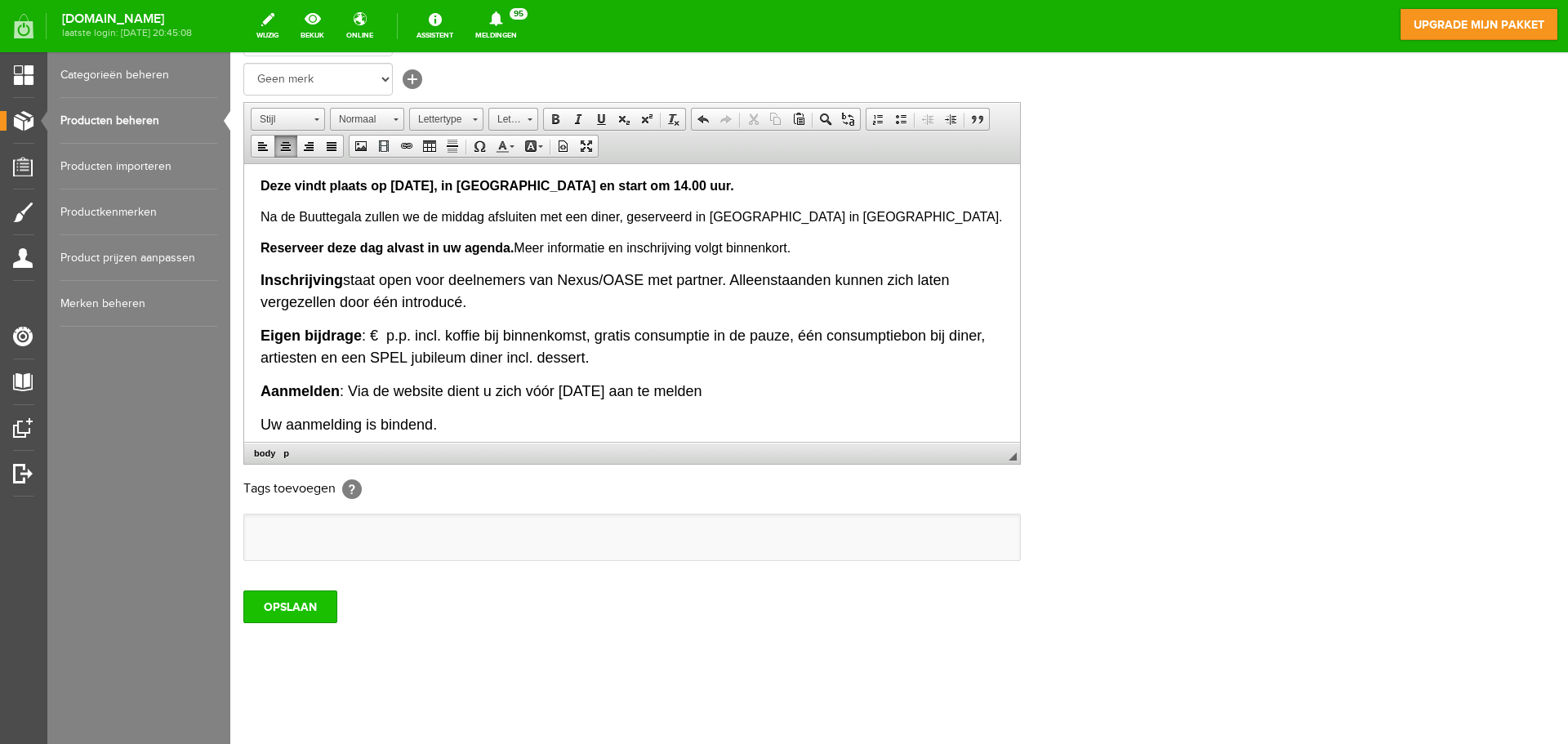
click at [275, 611] on input "OPSLAAN" at bounding box center [290, 607] width 94 height 33
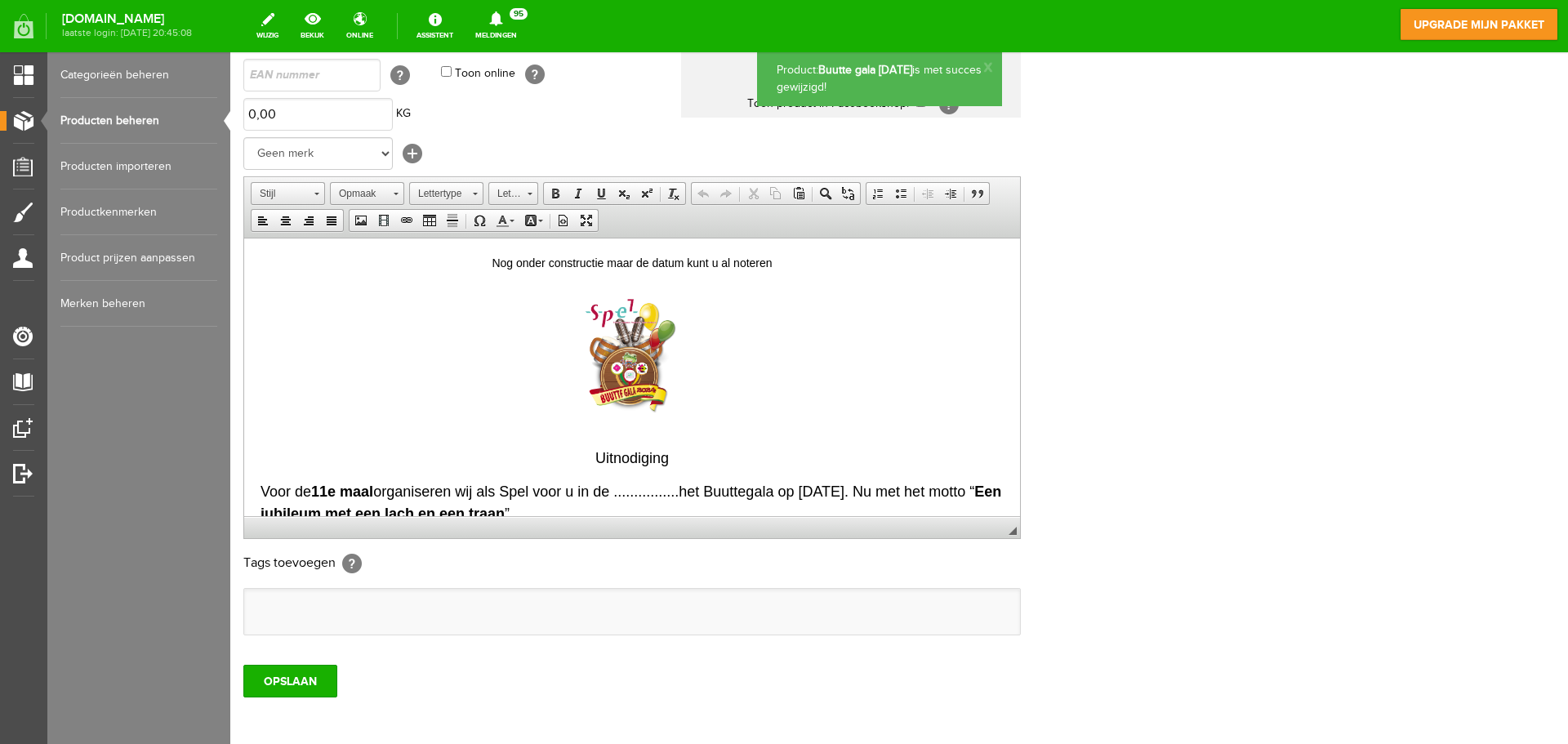
scroll to position [0, 0]
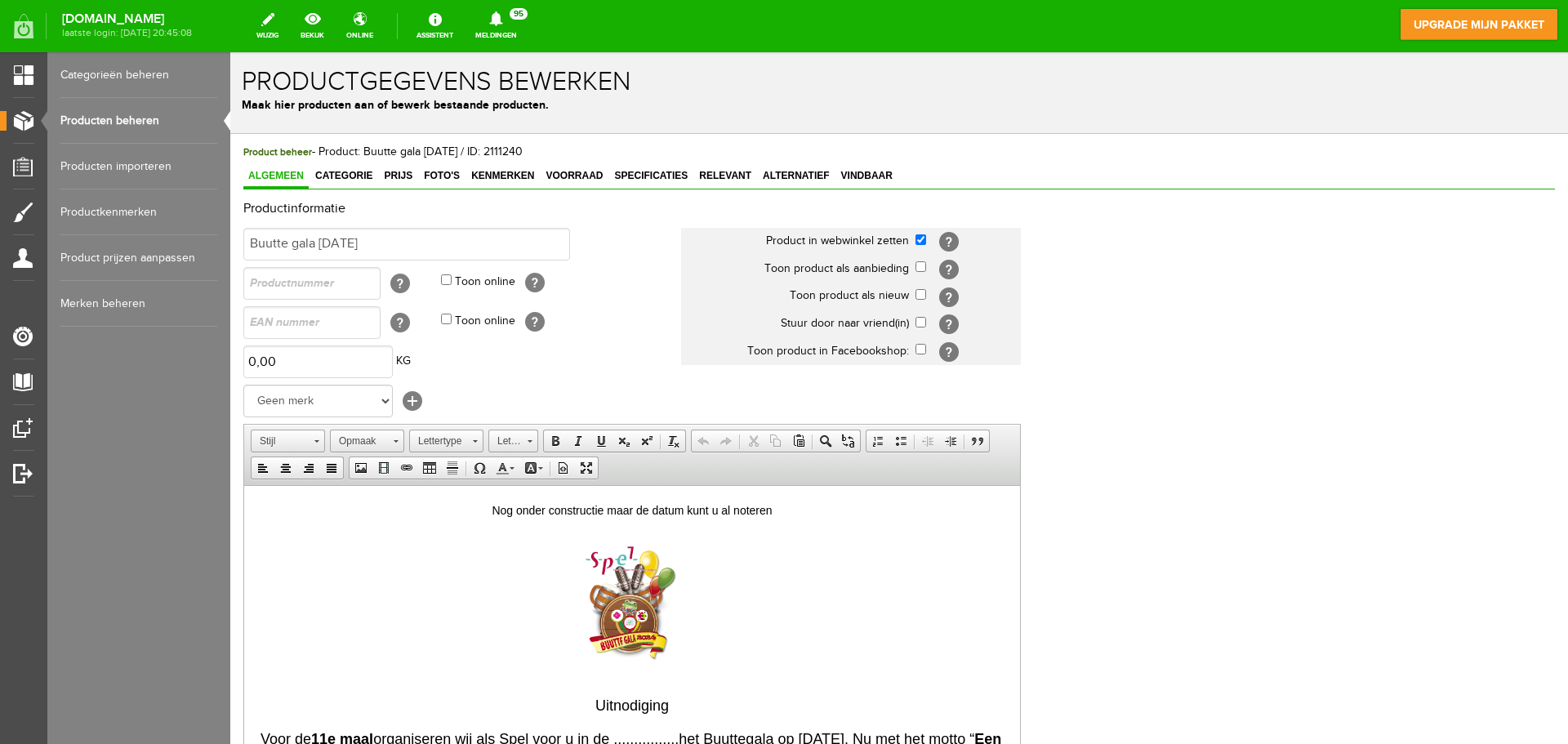
click at [121, 119] on link "Producten beheren" at bounding box center [138, 121] width 157 height 46
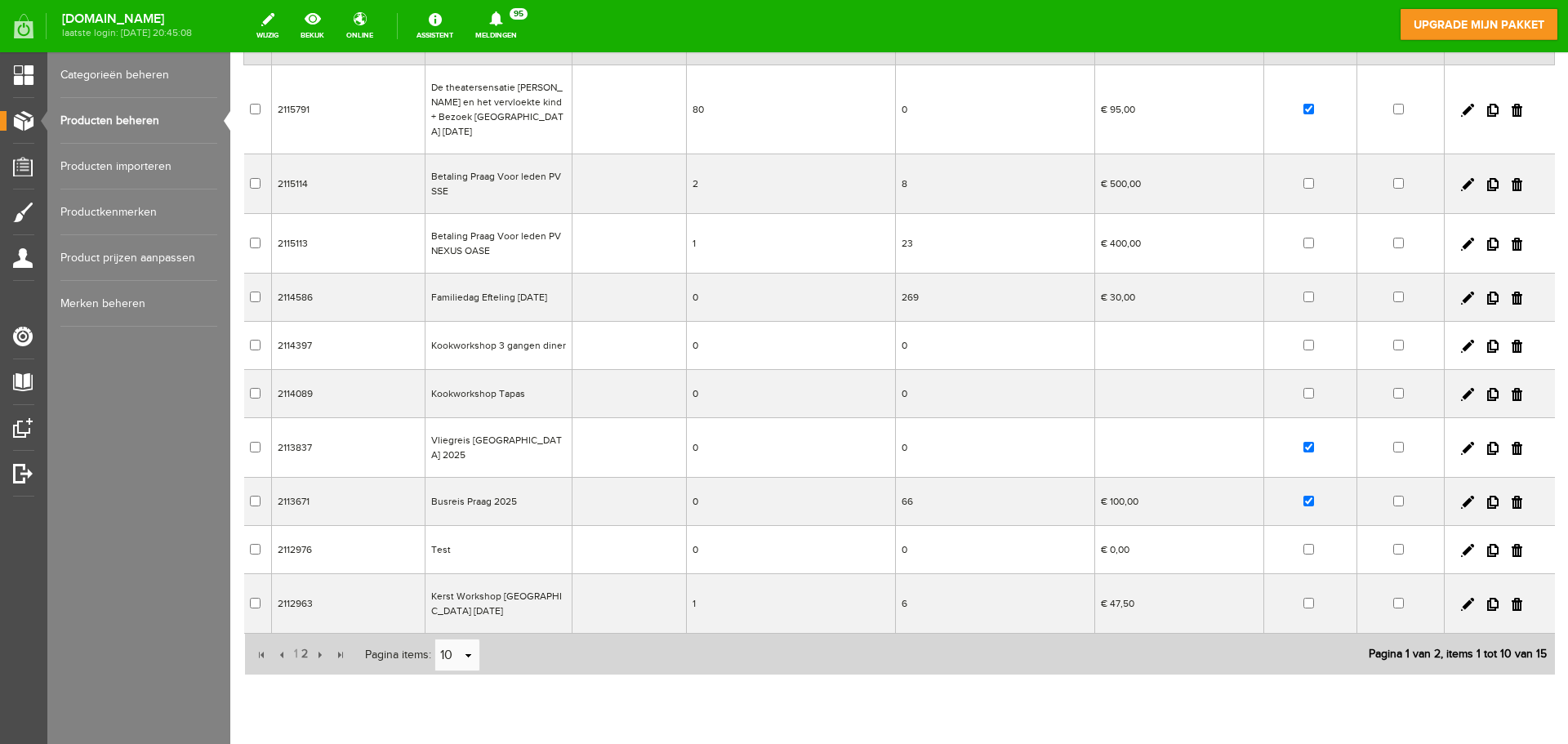
scroll to position [206, 0]
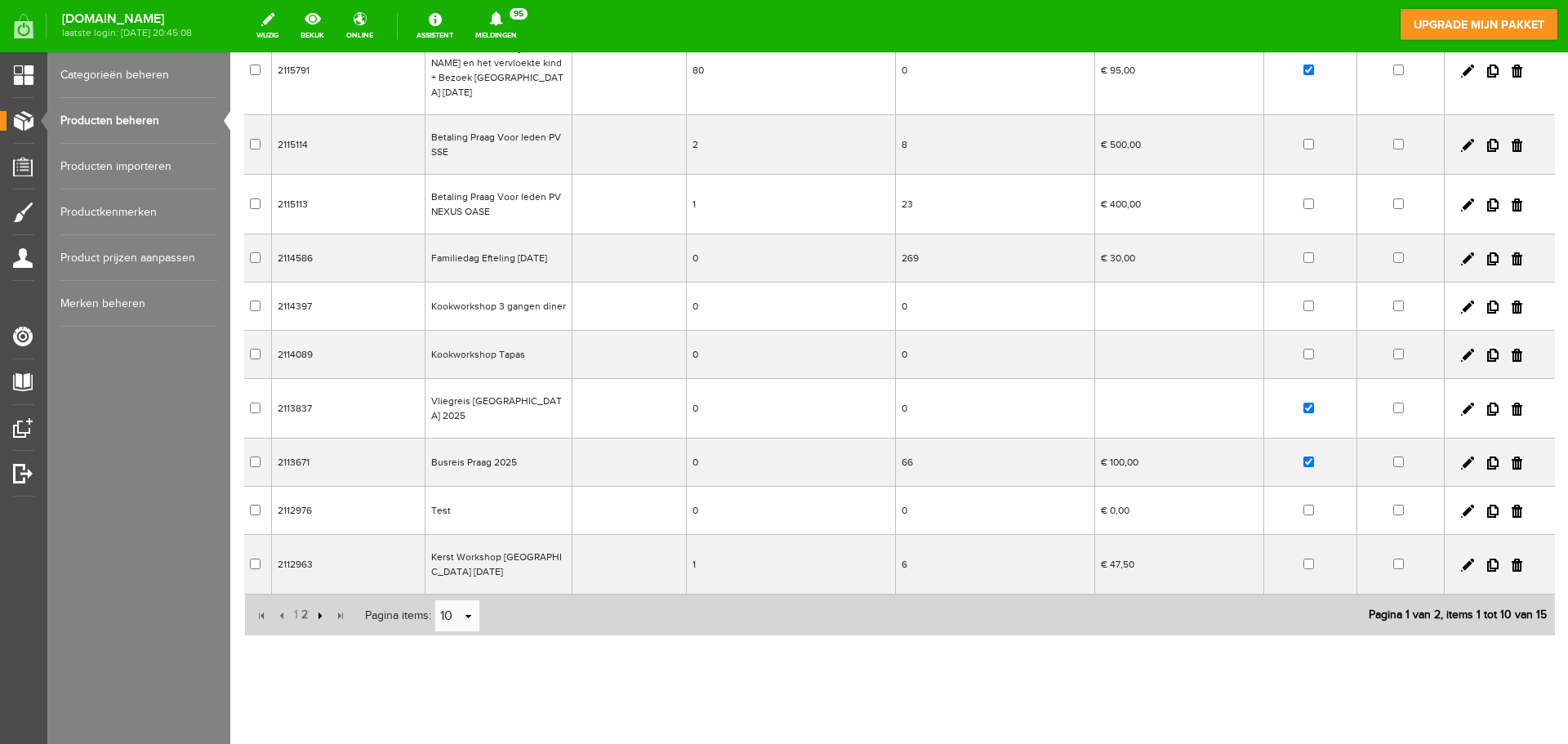
click at [316, 607] on input "button" at bounding box center [317, 616] width 18 height 18
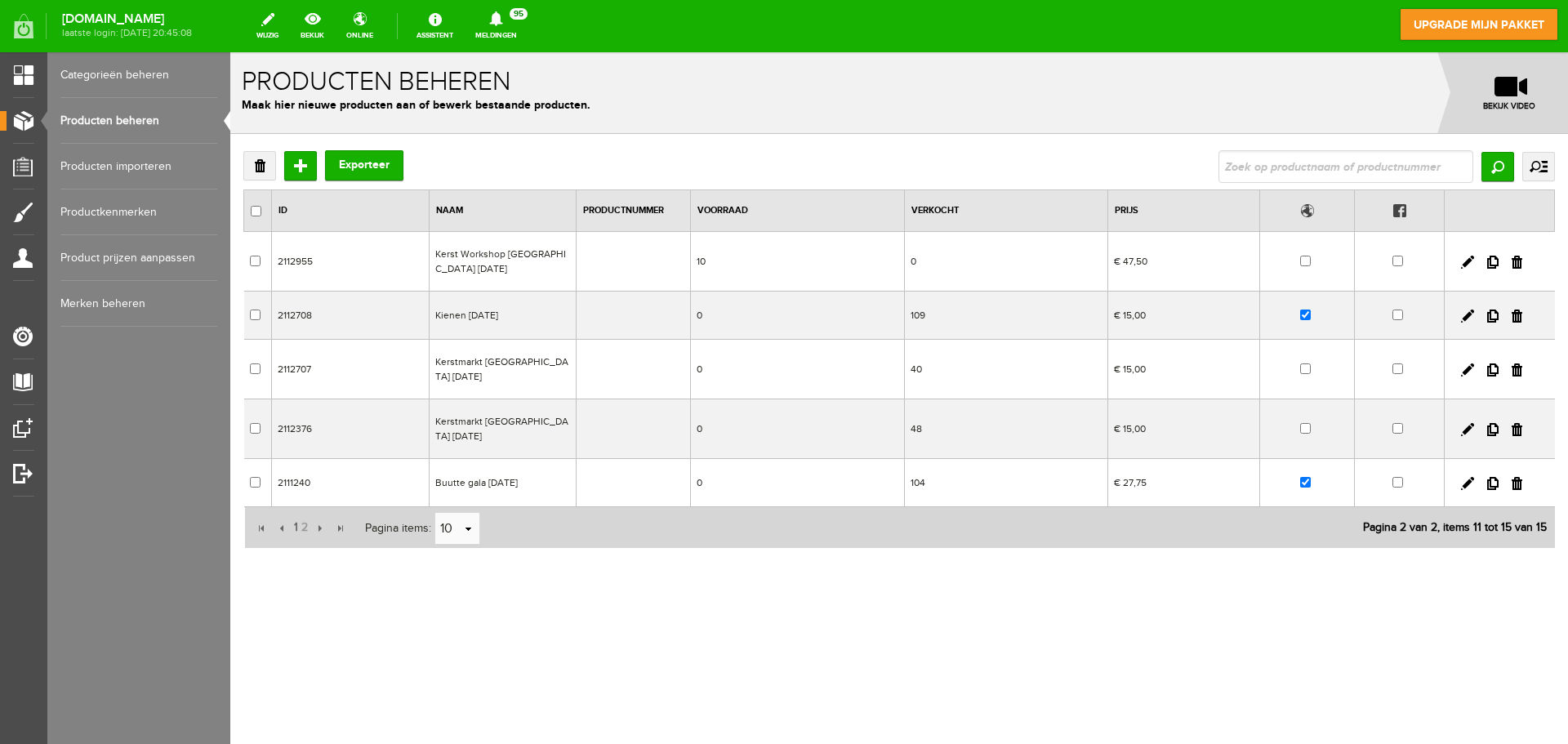
scroll to position [0, 0]
click at [1466, 314] on link at bounding box center [1468, 316] width 13 height 13
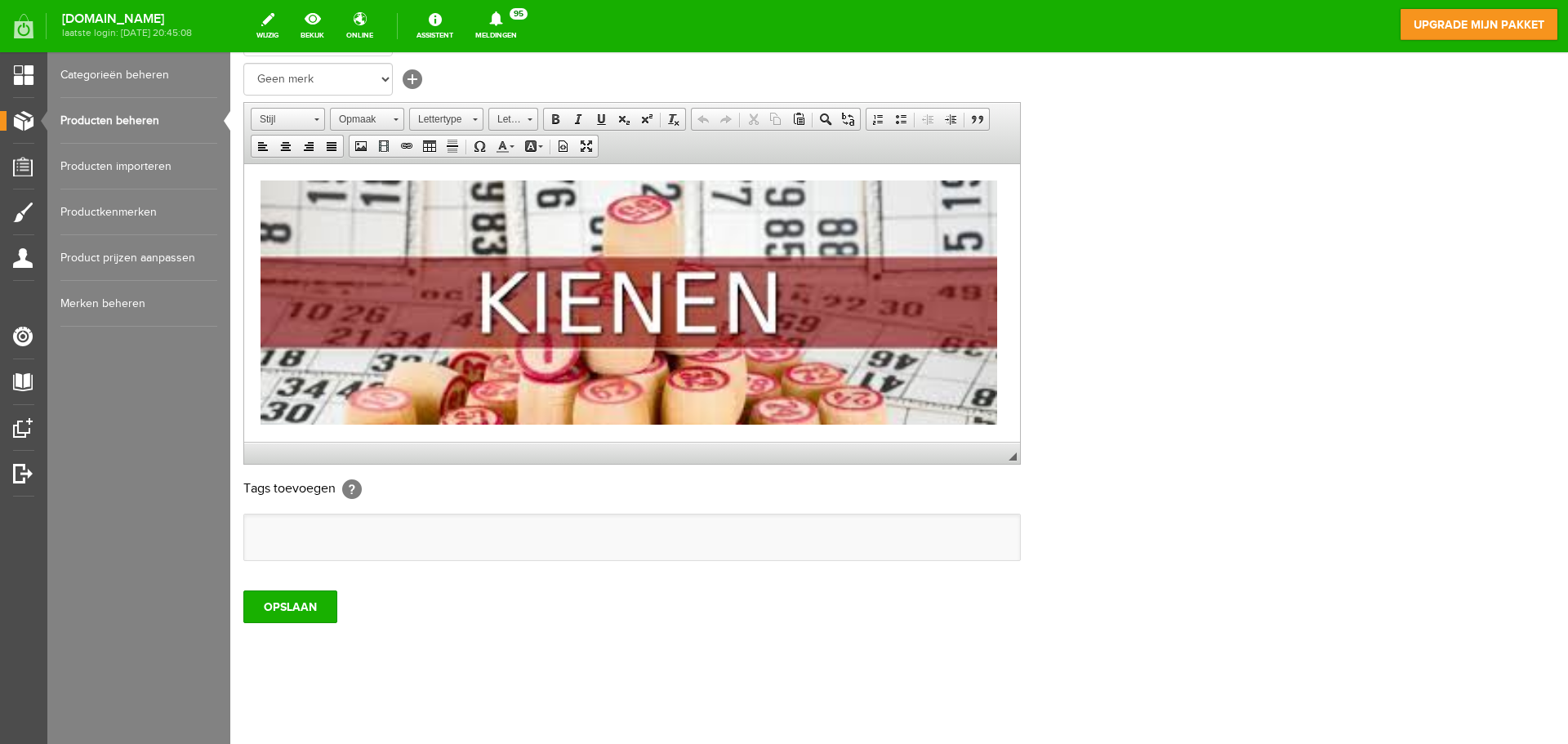
click at [260, 188] on html "Beste leden, Het Bestuur van Nexus/Oase Limburg nodigt alle leden, samen met hu…" at bounding box center [632, 661] width 776 height 997
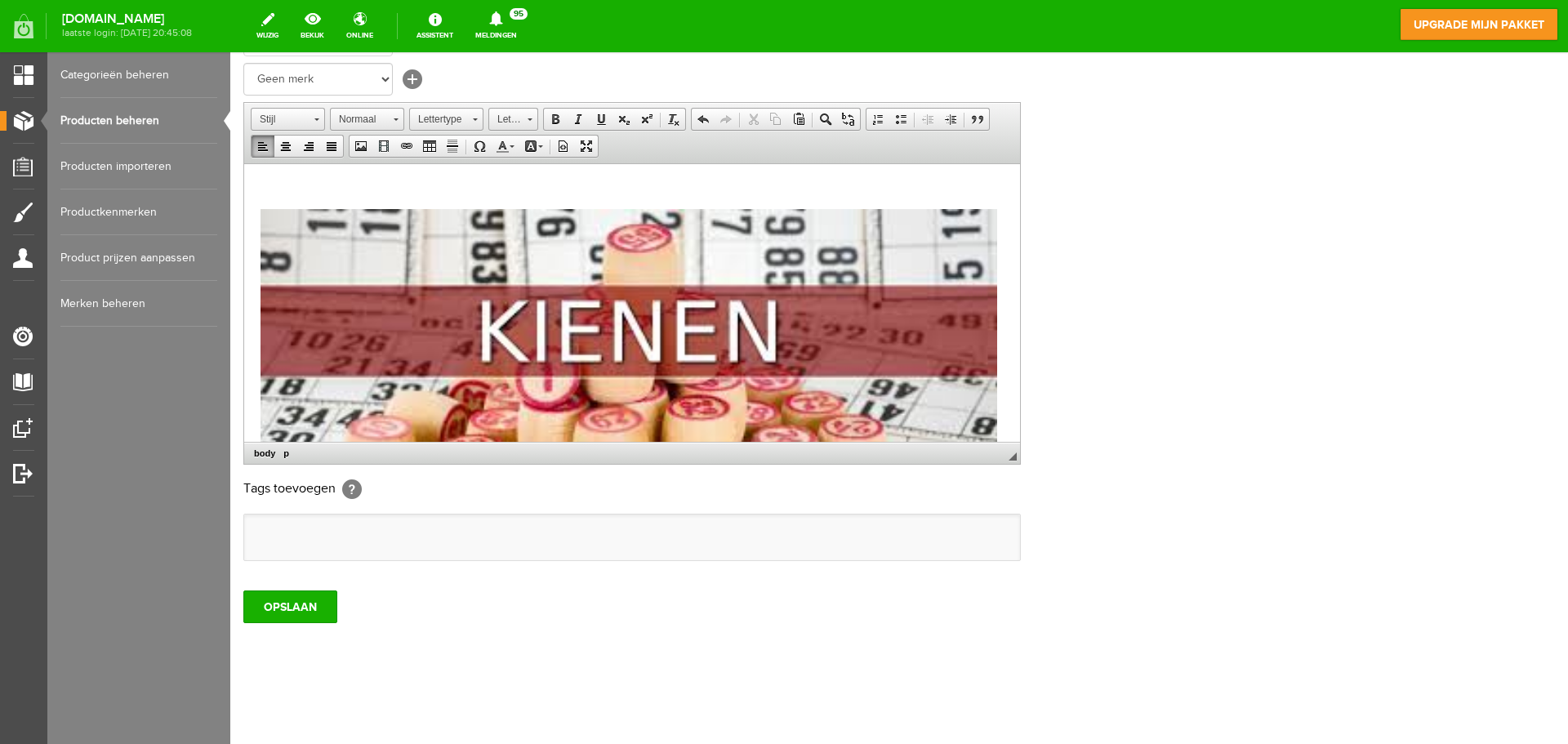
click at [571, 180] on p at bounding box center [632, 189] width 743 height 17
click at [310, 600] on input "OPSLAAN" at bounding box center [290, 607] width 94 height 33
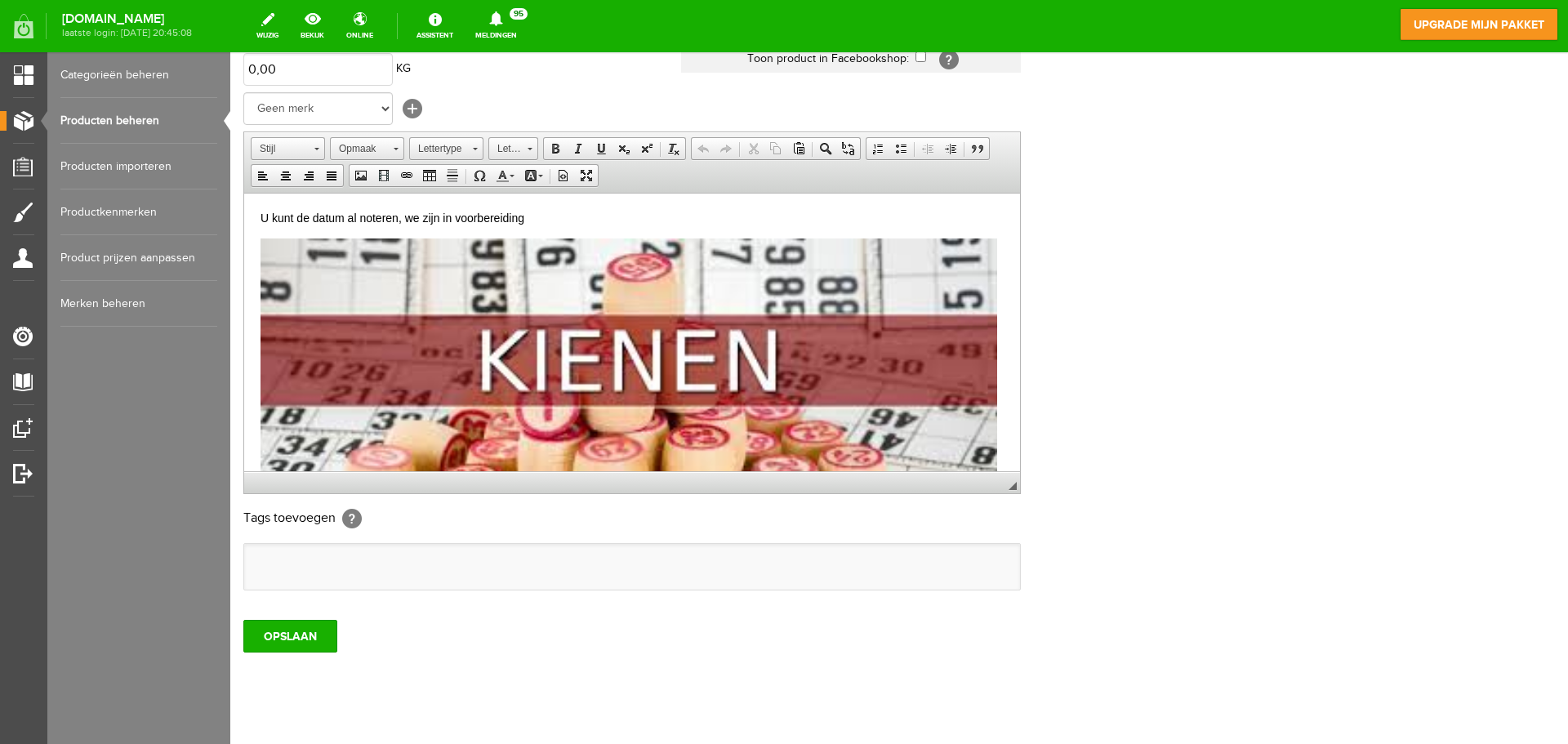
scroll to position [241, 0]
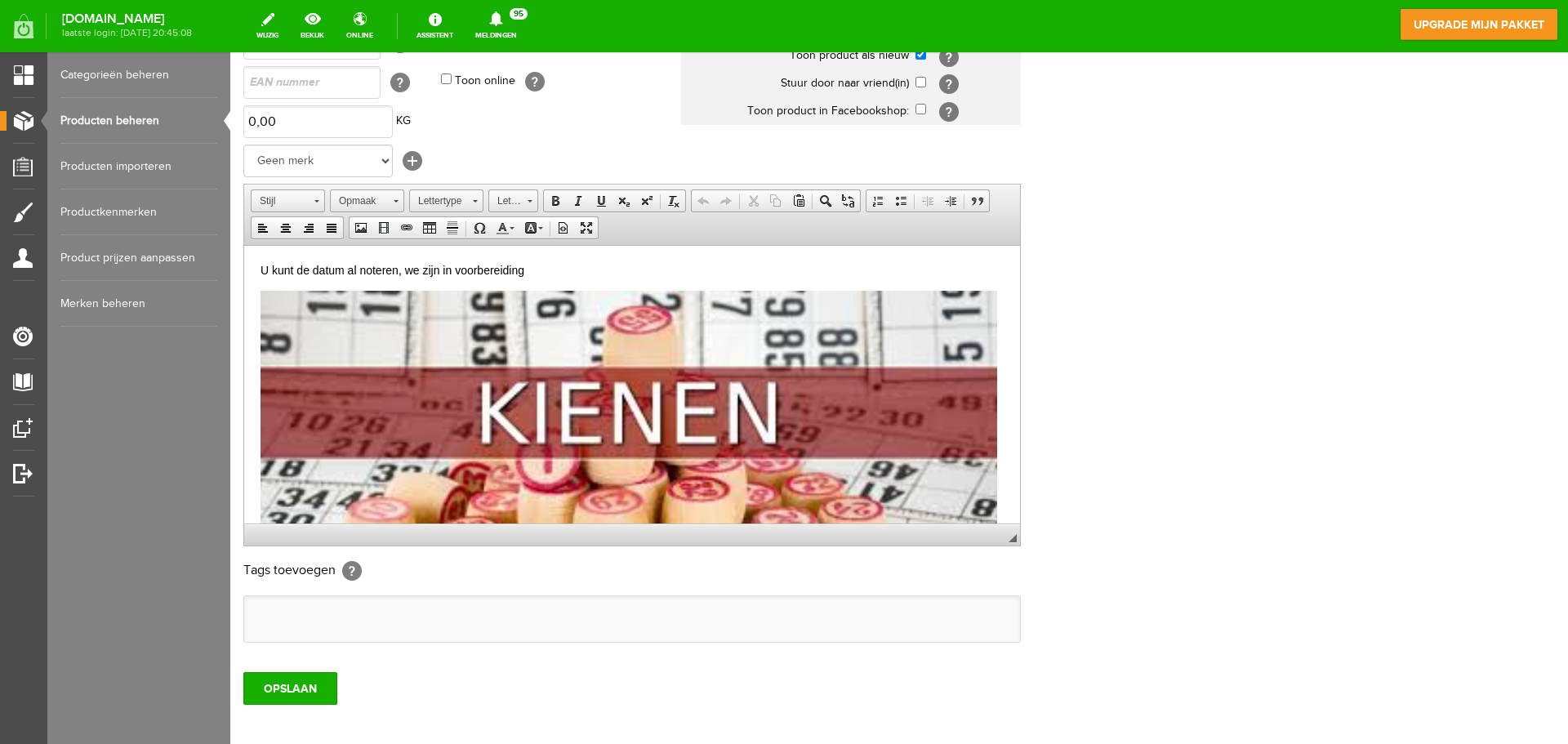
click at [134, 120] on link "Producten beheren" at bounding box center [138, 121] width 157 height 46
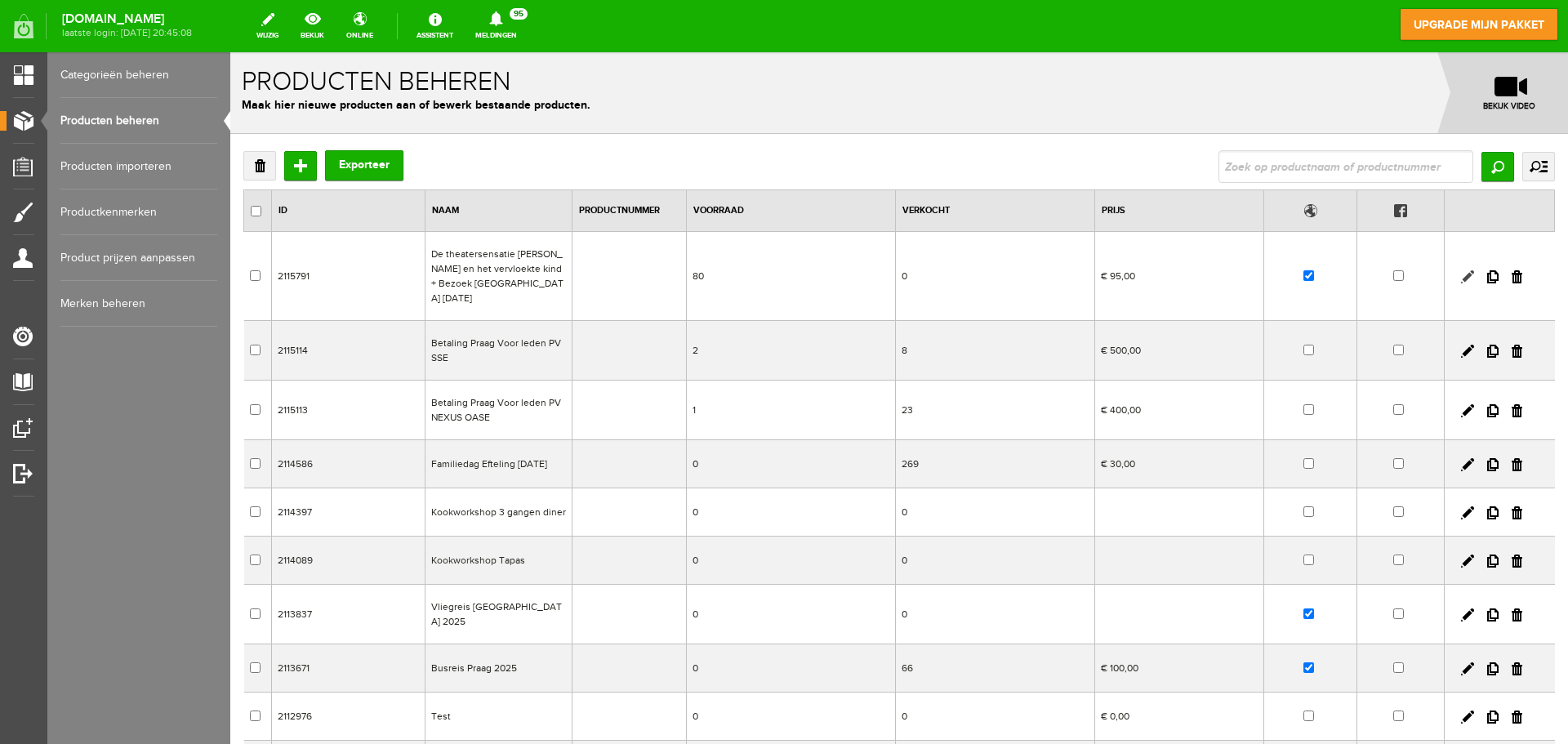
click at [1461, 270] on link at bounding box center [1468, 277] width 13 height 13
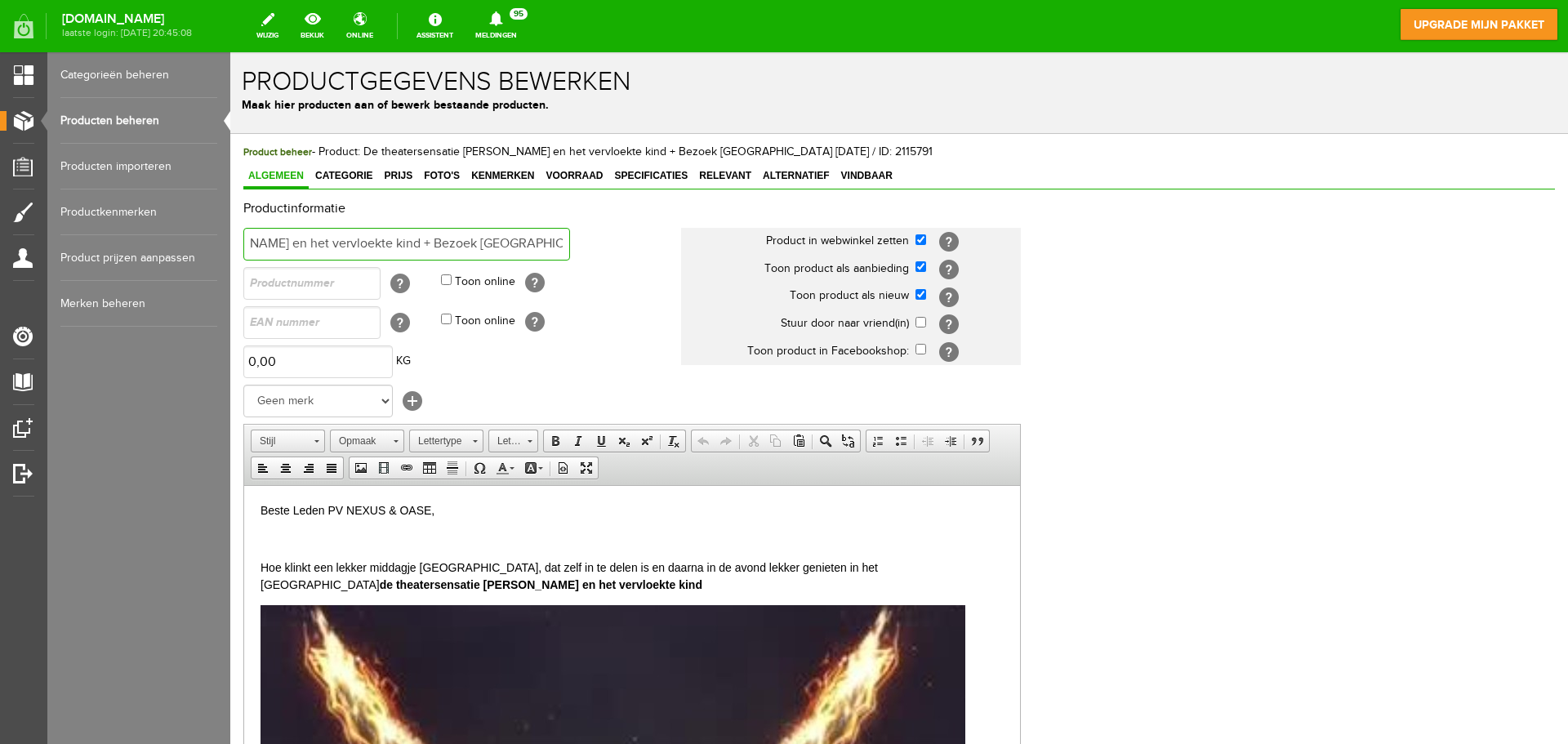
scroll to position [0, 191]
drag, startPoint x: 539, startPoint y: 238, endPoint x: 603, endPoint y: 241, distance: 64.1
click at [603, 241] on td "De theatersensatie [PERSON_NAME] en het vervloekte kind + Bezoek [GEOGRAPHIC_DA…" at bounding box center [461, 244] width 437 height 39
click at [567, 243] on input "De theatersensatie [PERSON_NAME] en het vervloekte kind + Bezoek [GEOGRAPHIC_DA…" at bounding box center [407, 243] width 327 height 33
type input "De theatersensatie [PERSON_NAME] en het vervloekte kind + Bezoek [GEOGRAPHIC_DA…"
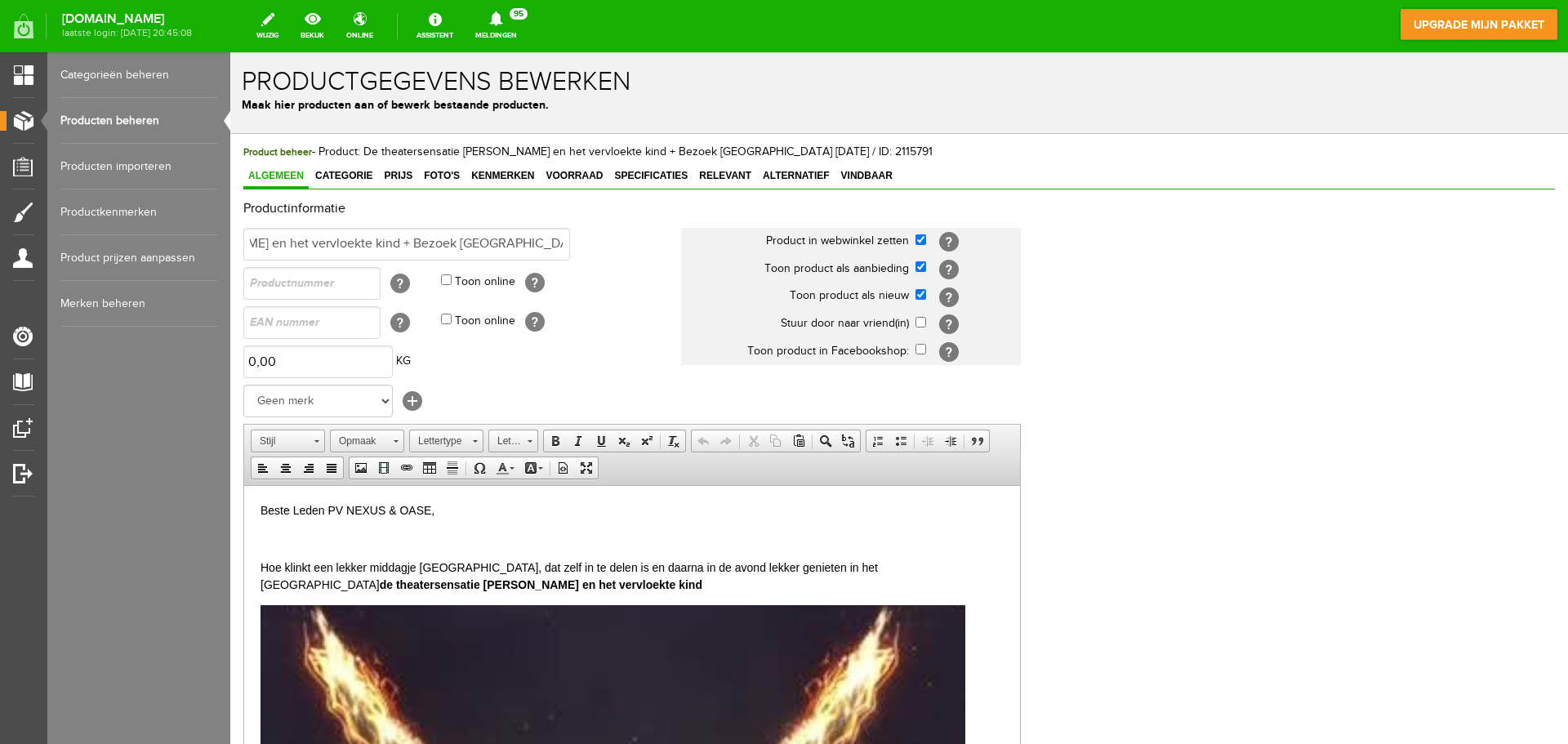
click at [614, 361] on td "0,00 KG" at bounding box center [461, 362] width 437 height 39
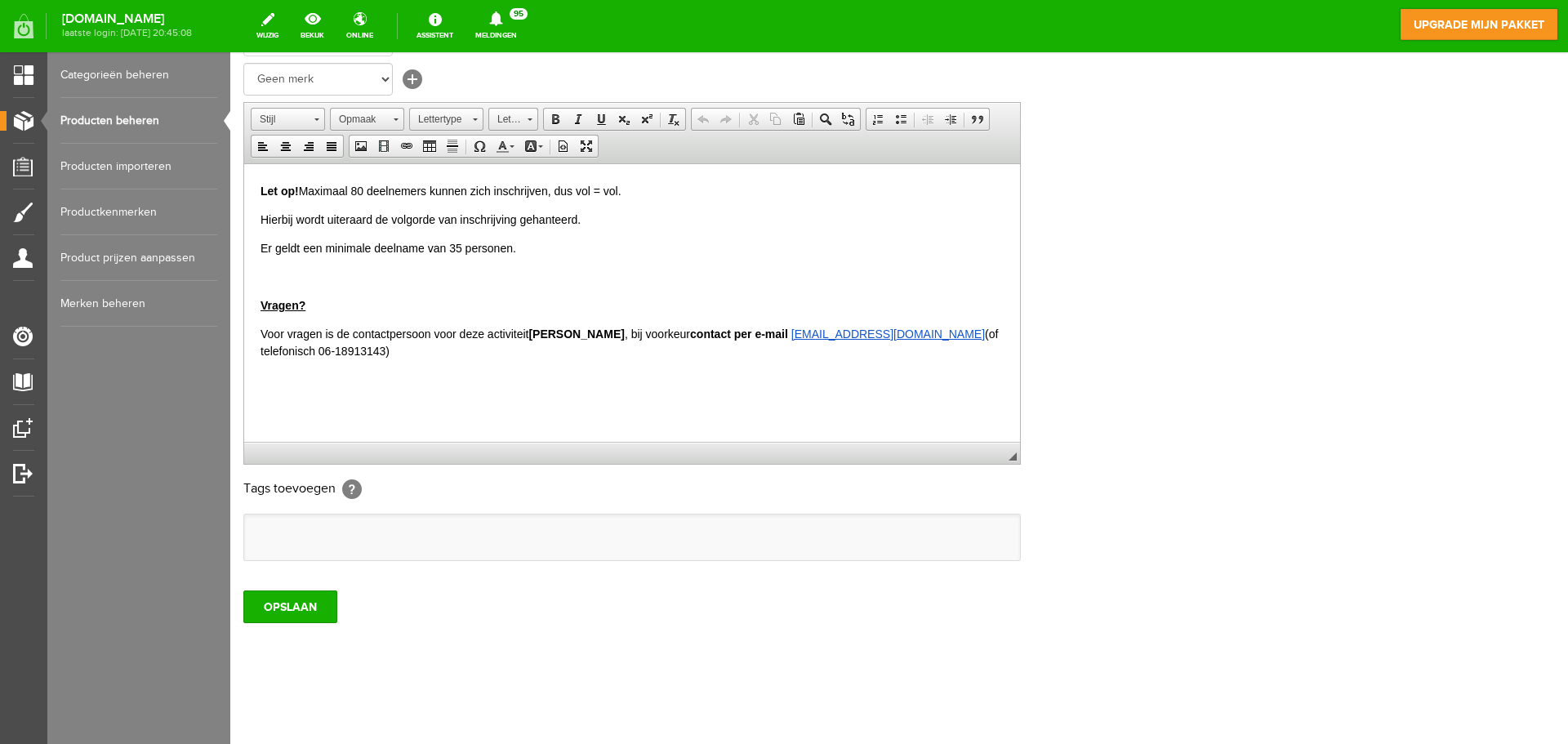
scroll to position [1458, 0]
click at [290, 612] on input "OPSLAAN" at bounding box center [290, 607] width 94 height 33
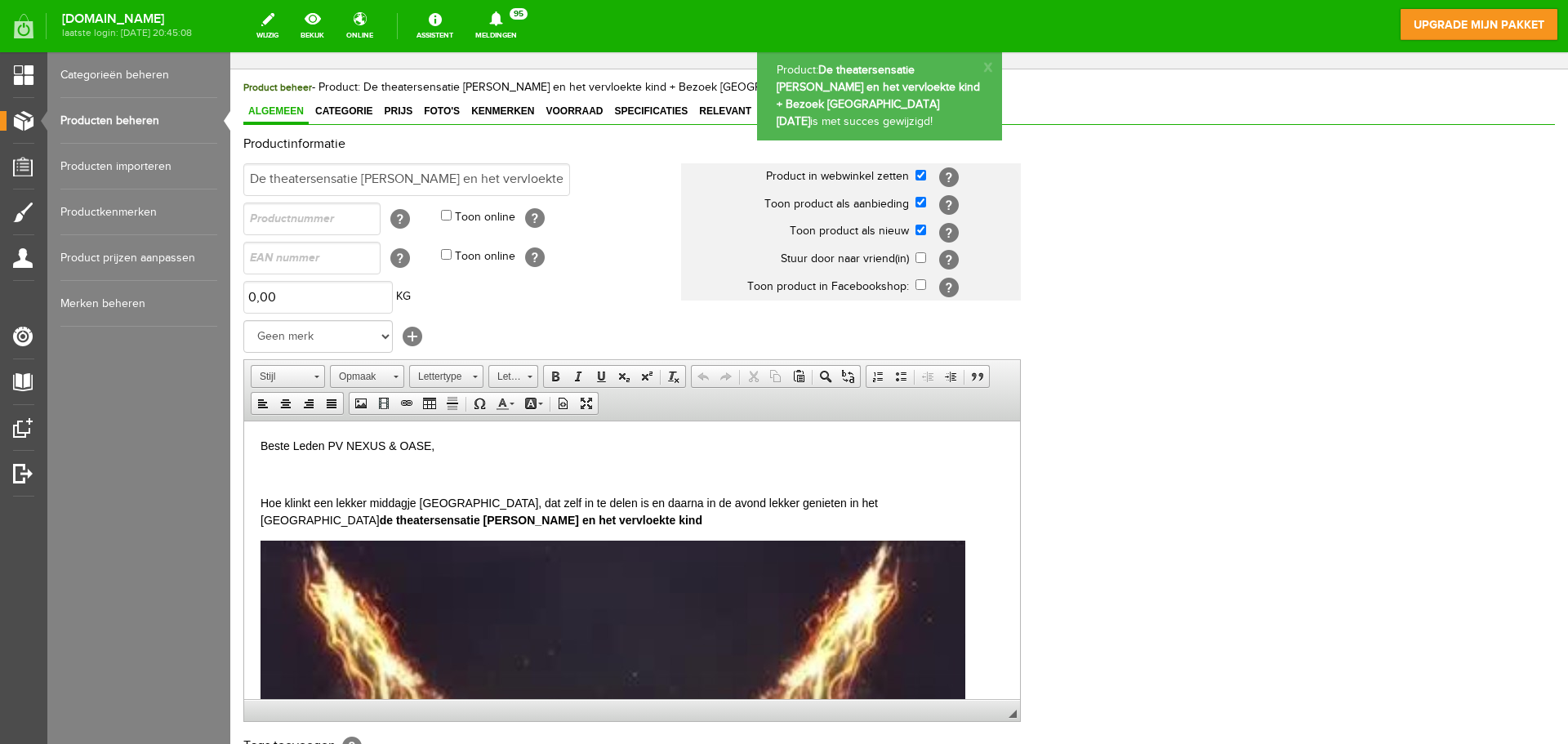
scroll to position [0, 0]
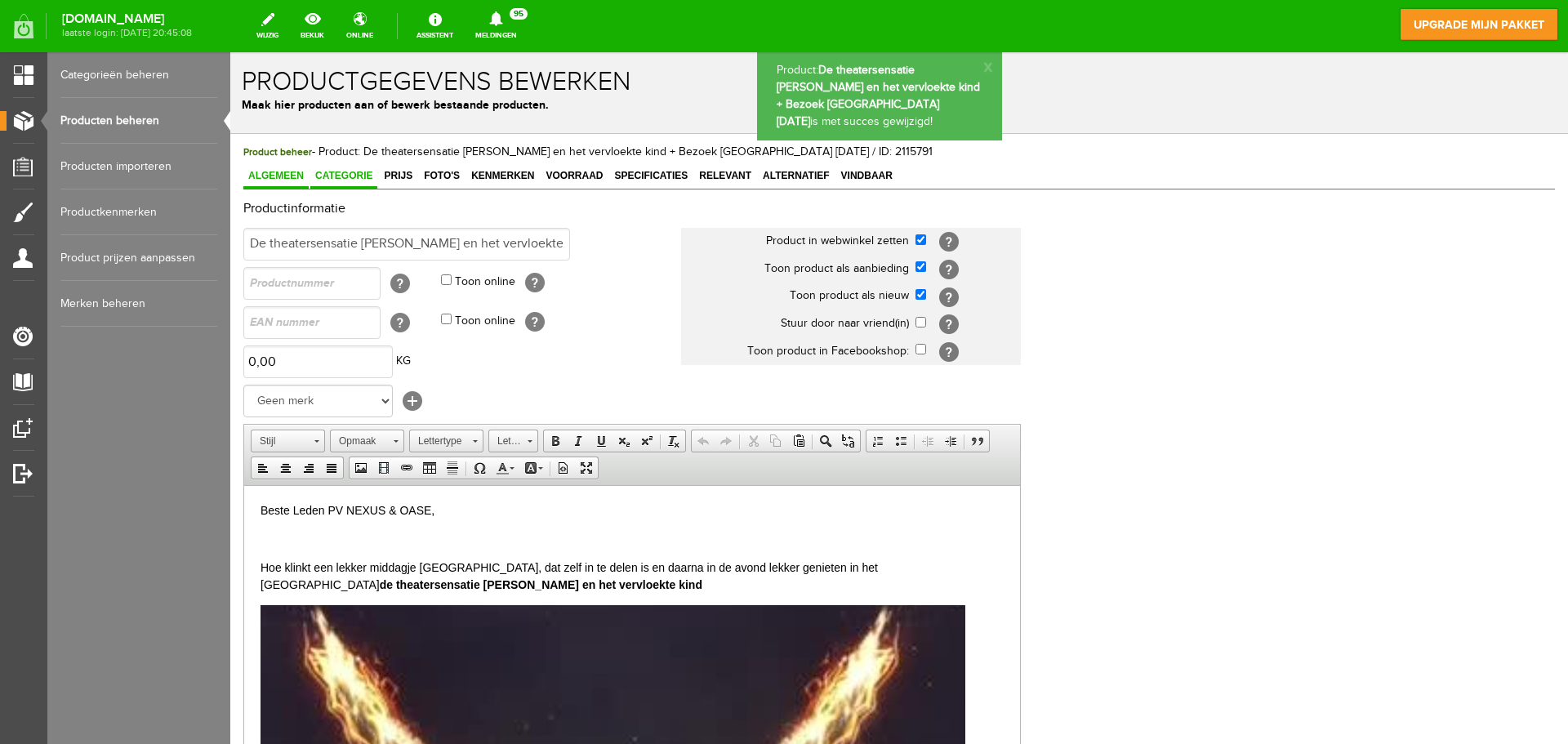
click at [363, 171] on span "Categorie" at bounding box center [343, 176] width 67 height 11
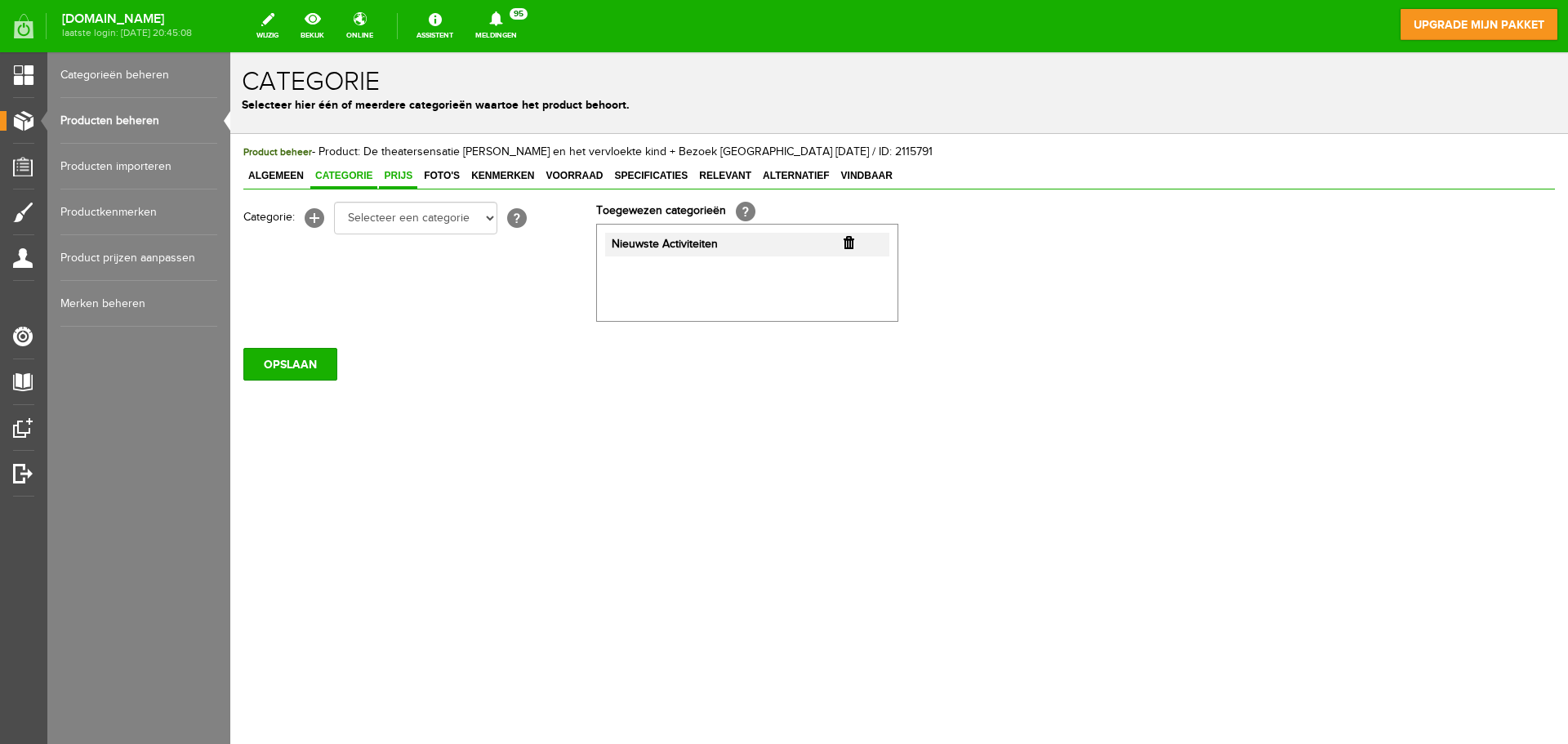
click at [396, 172] on span "Prijs" at bounding box center [397, 176] width 38 height 11
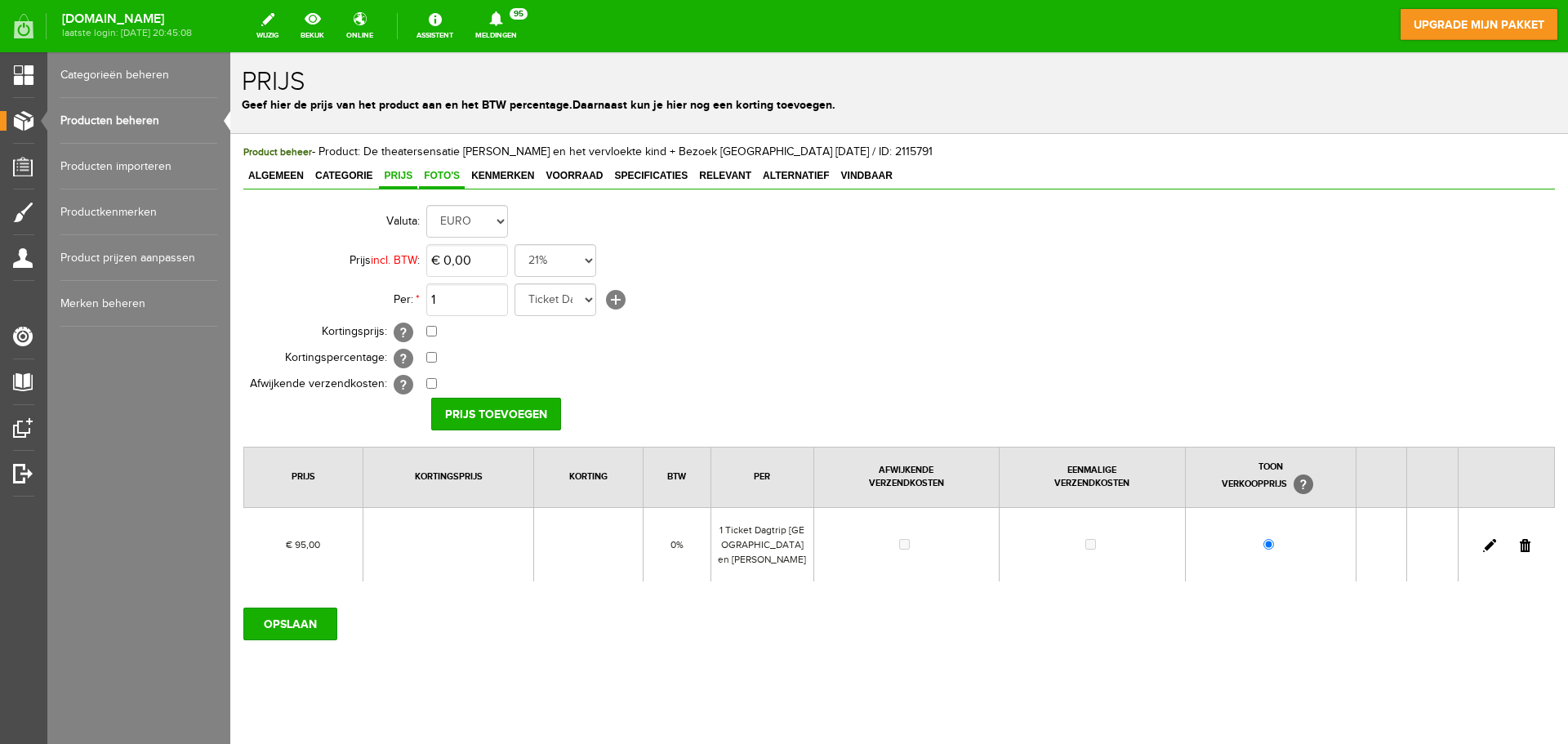
click at [445, 178] on span "Foto's" at bounding box center [441, 176] width 45 height 11
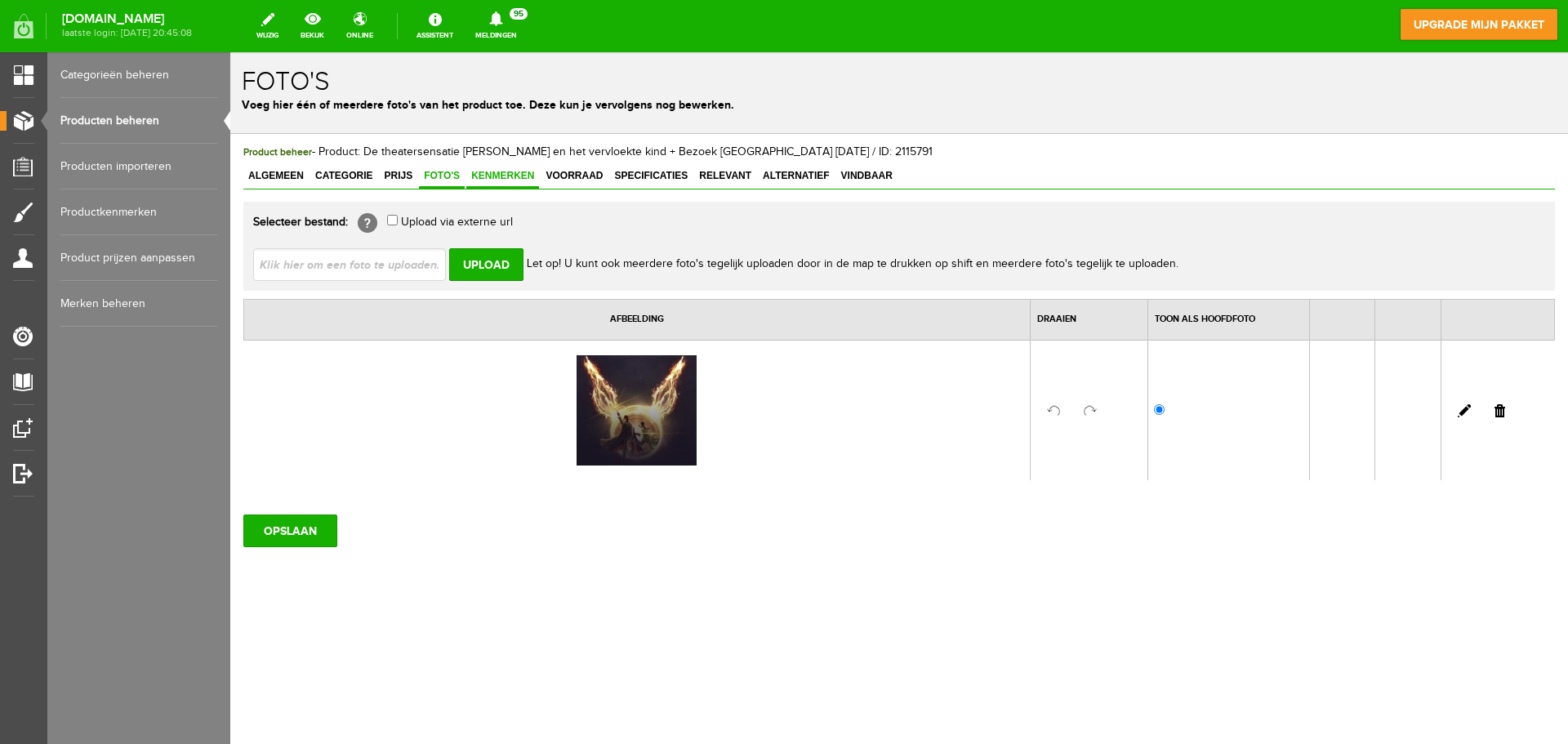
click at [495, 179] on span "Kenmerken" at bounding box center [502, 176] width 72 height 11
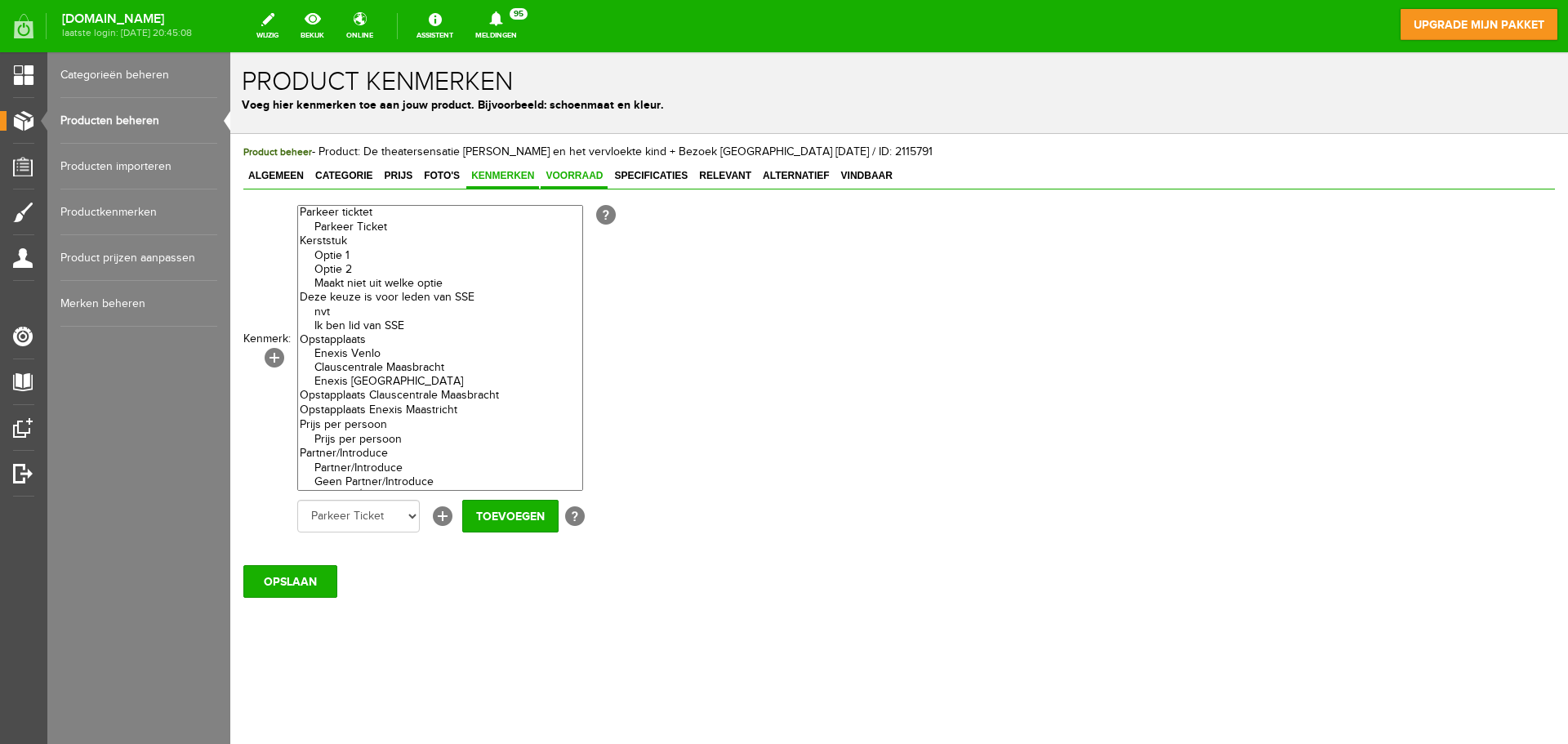
click at [576, 169] on link "Voorraad" at bounding box center [574, 177] width 67 height 24
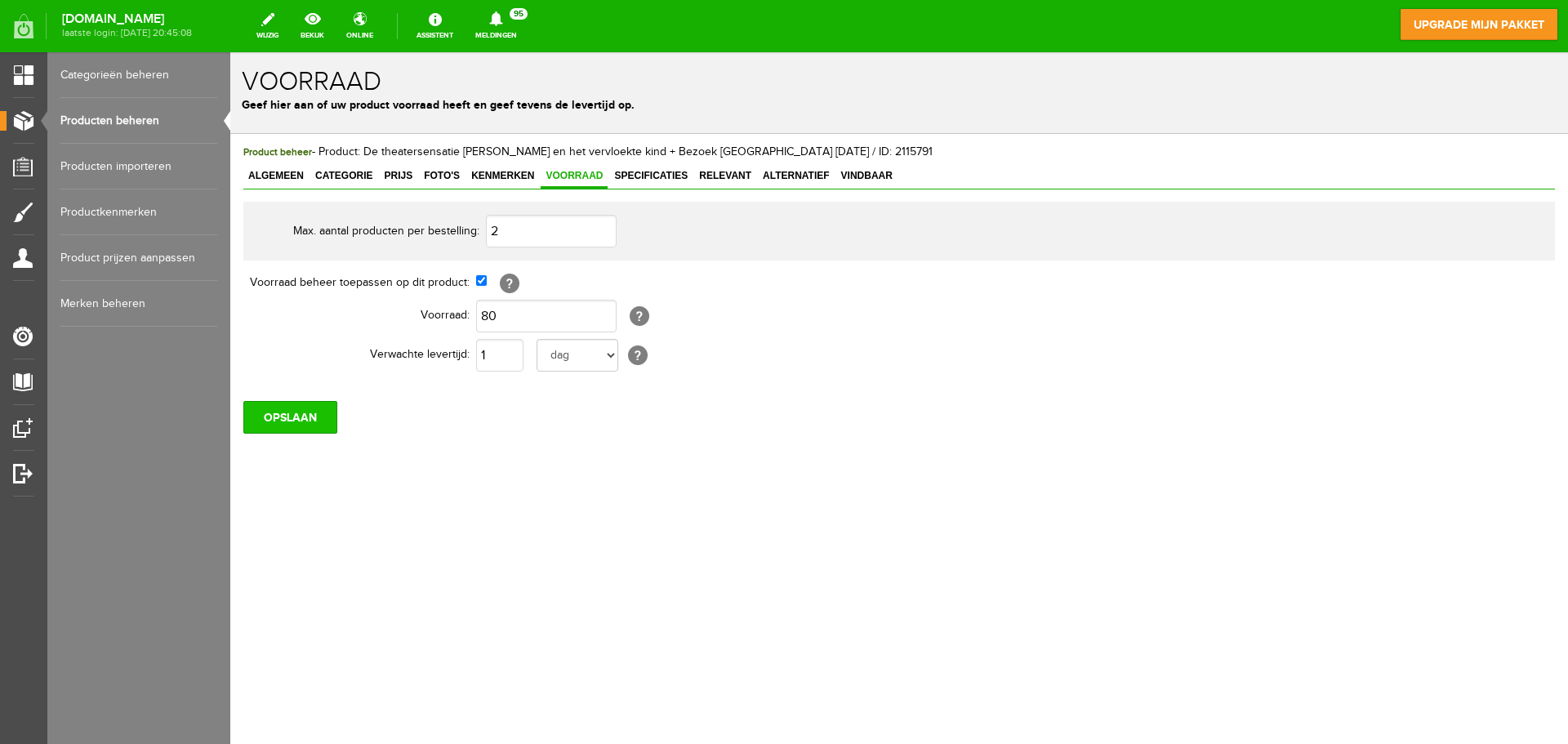
click at [326, 421] on input "OPSLAAN" at bounding box center [290, 417] width 94 height 33
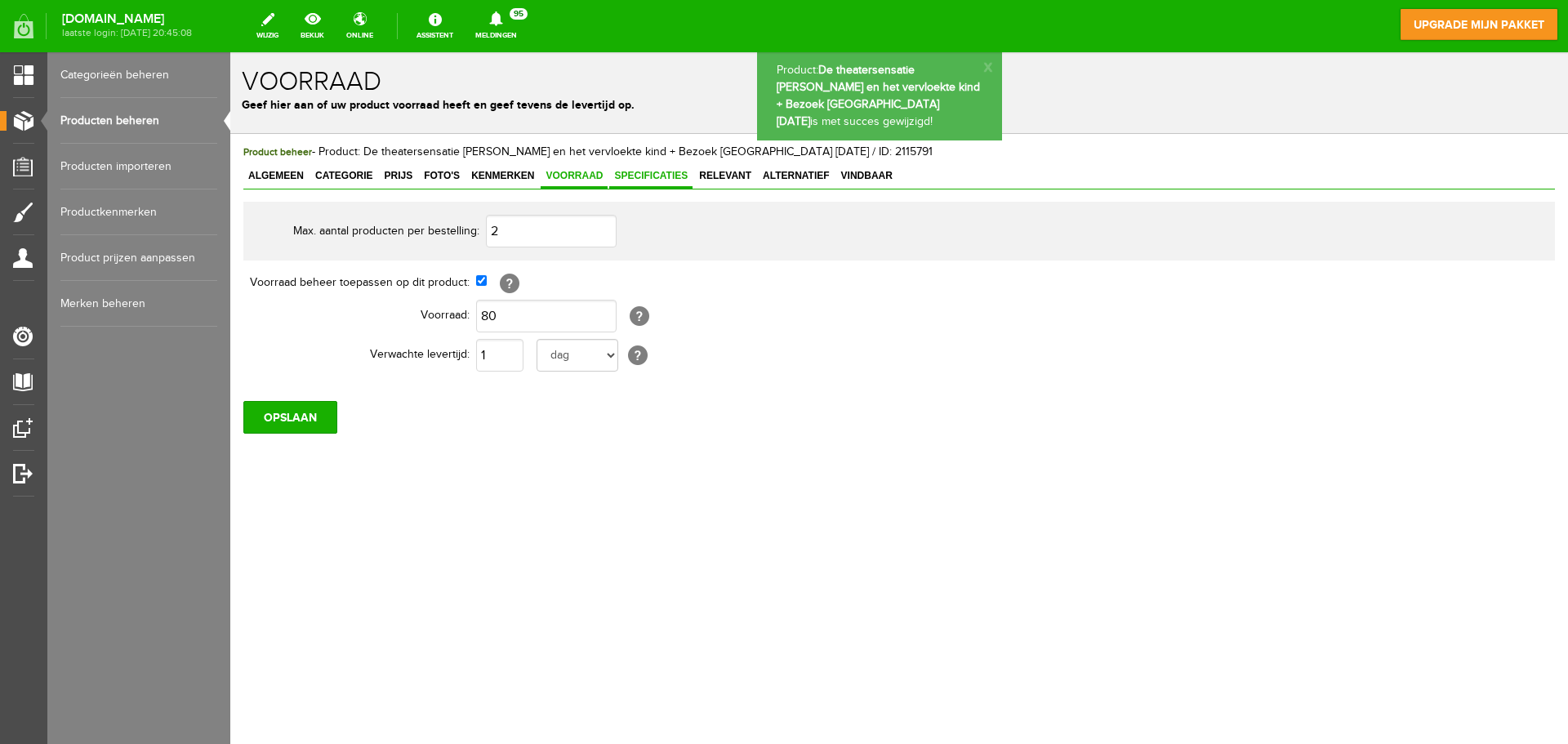
click at [664, 176] on span "Specificaties" at bounding box center [651, 176] width 84 height 11
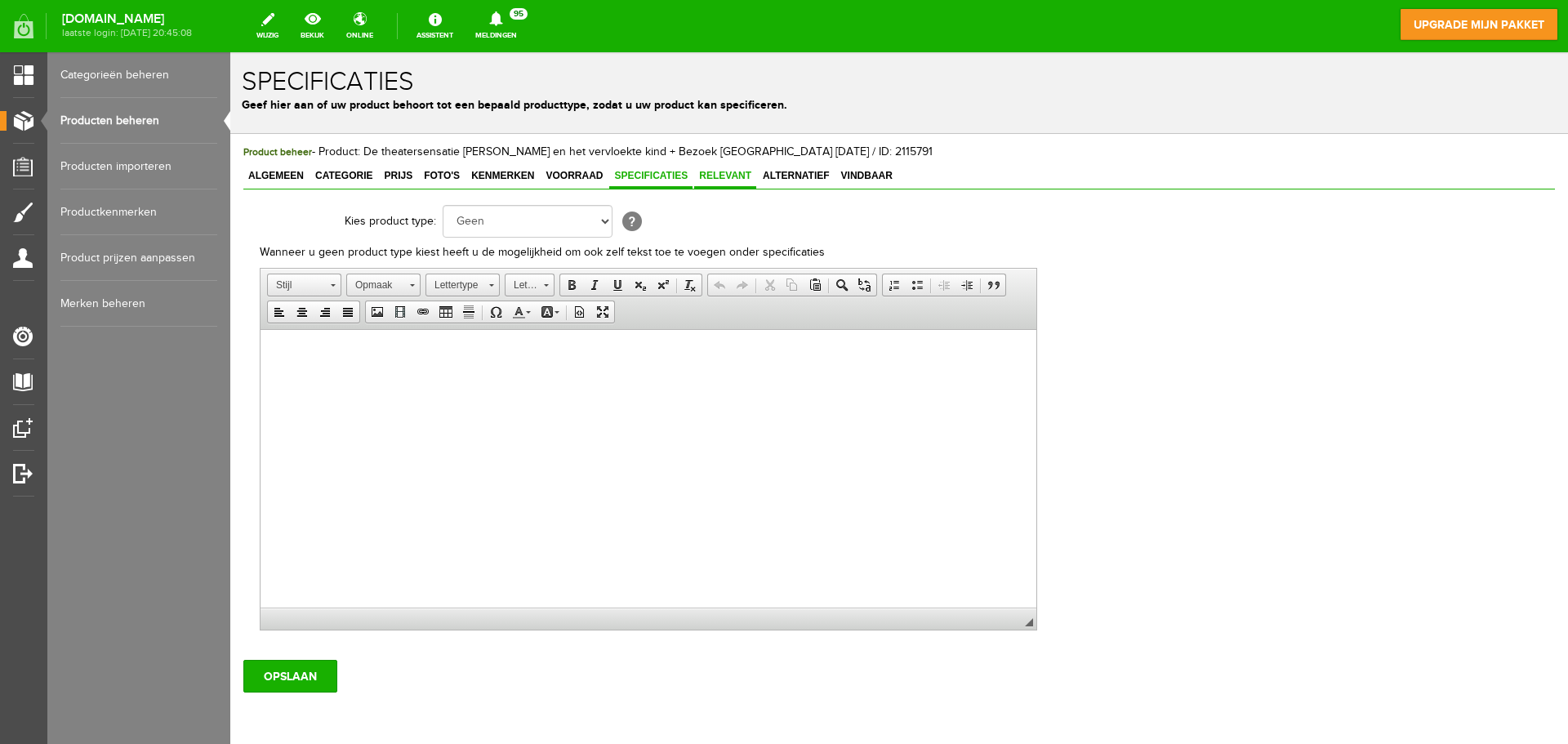
click at [736, 179] on span "Relevant" at bounding box center [725, 176] width 62 height 11
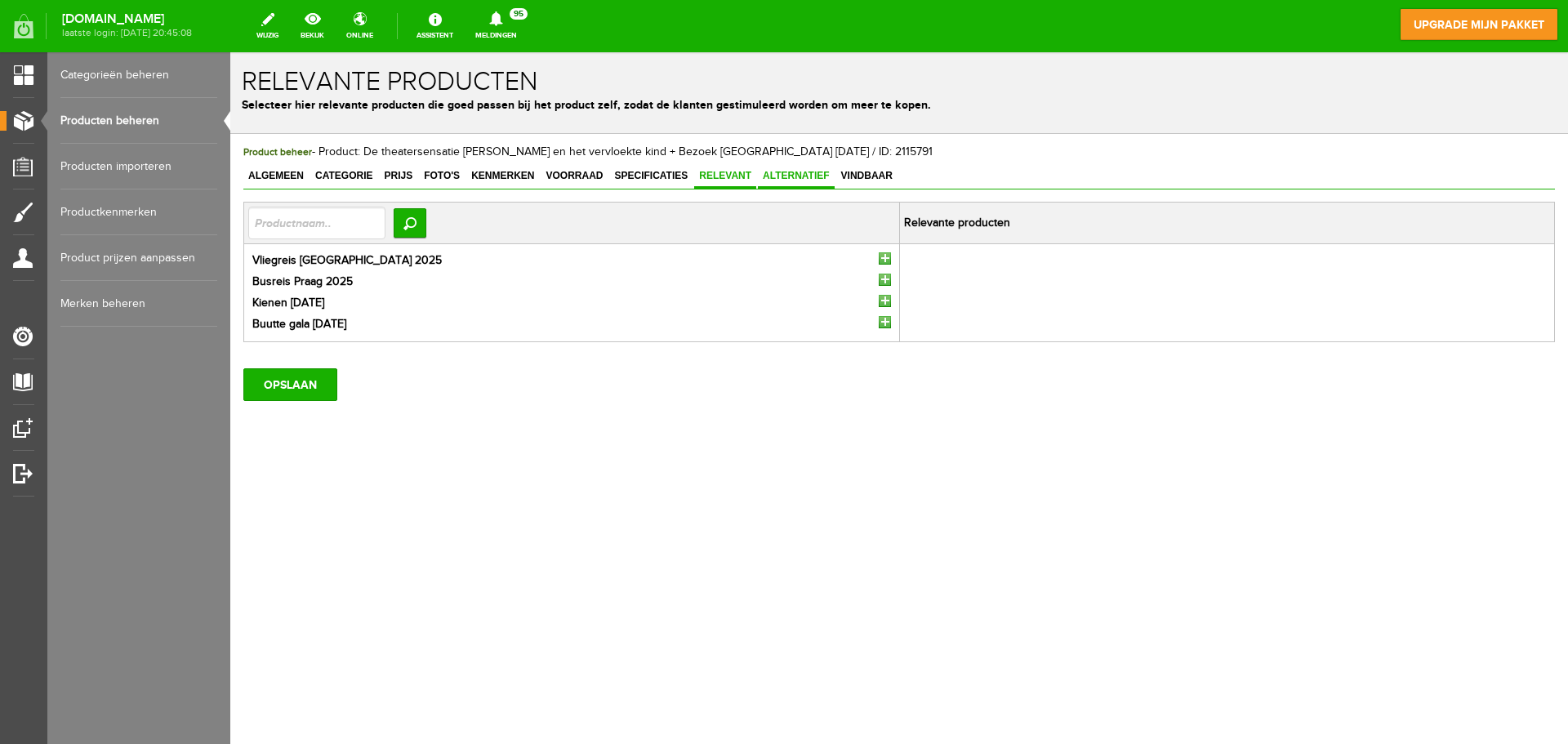
click at [784, 176] on span "Alternatief" at bounding box center [796, 176] width 77 height 11
click at [863, 174] on span "Vindbaar" at bounding box center [867, 176] width 61 height 11
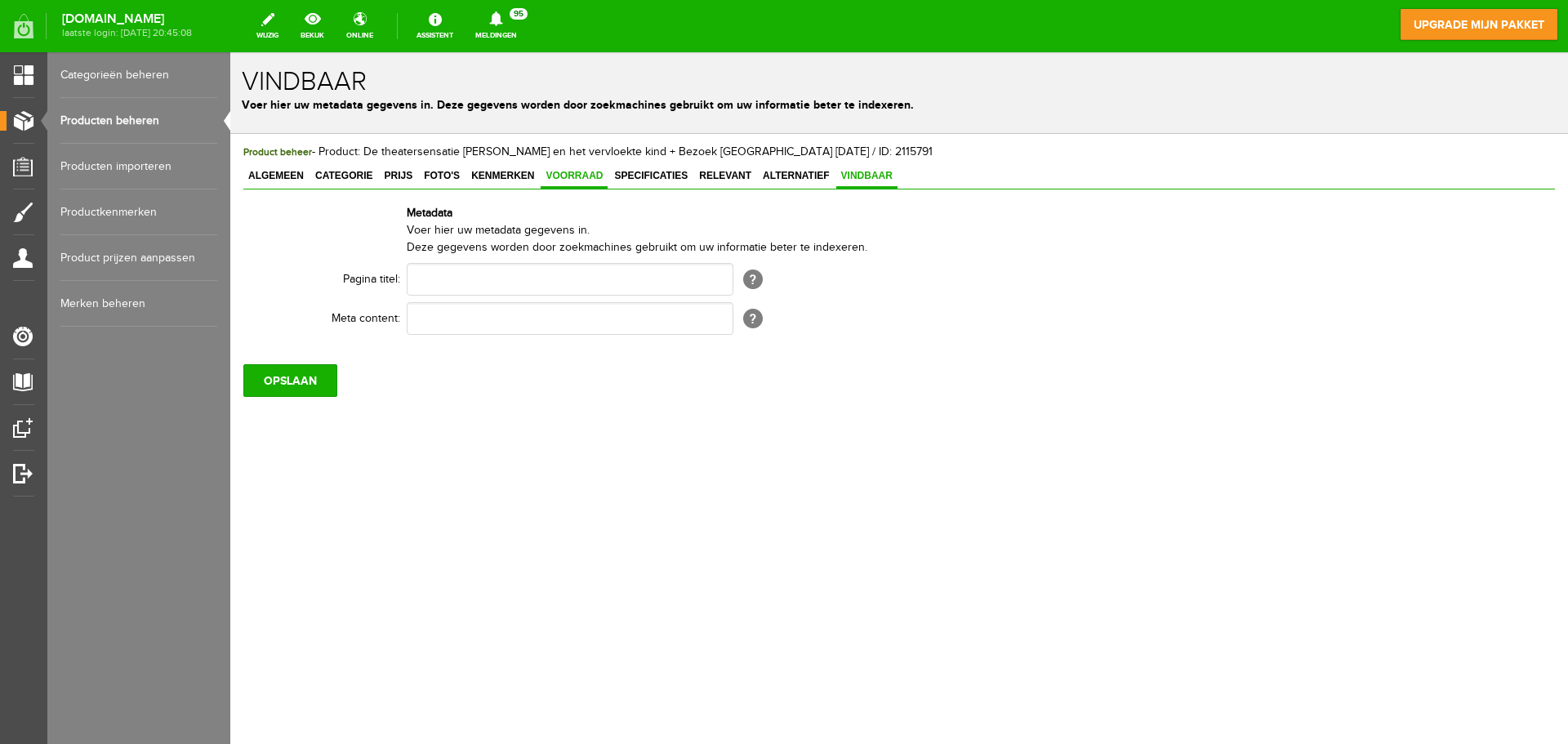
click at [569, 177] on span "Voorraad" at bounding box center [574, 176] width 67 height 11
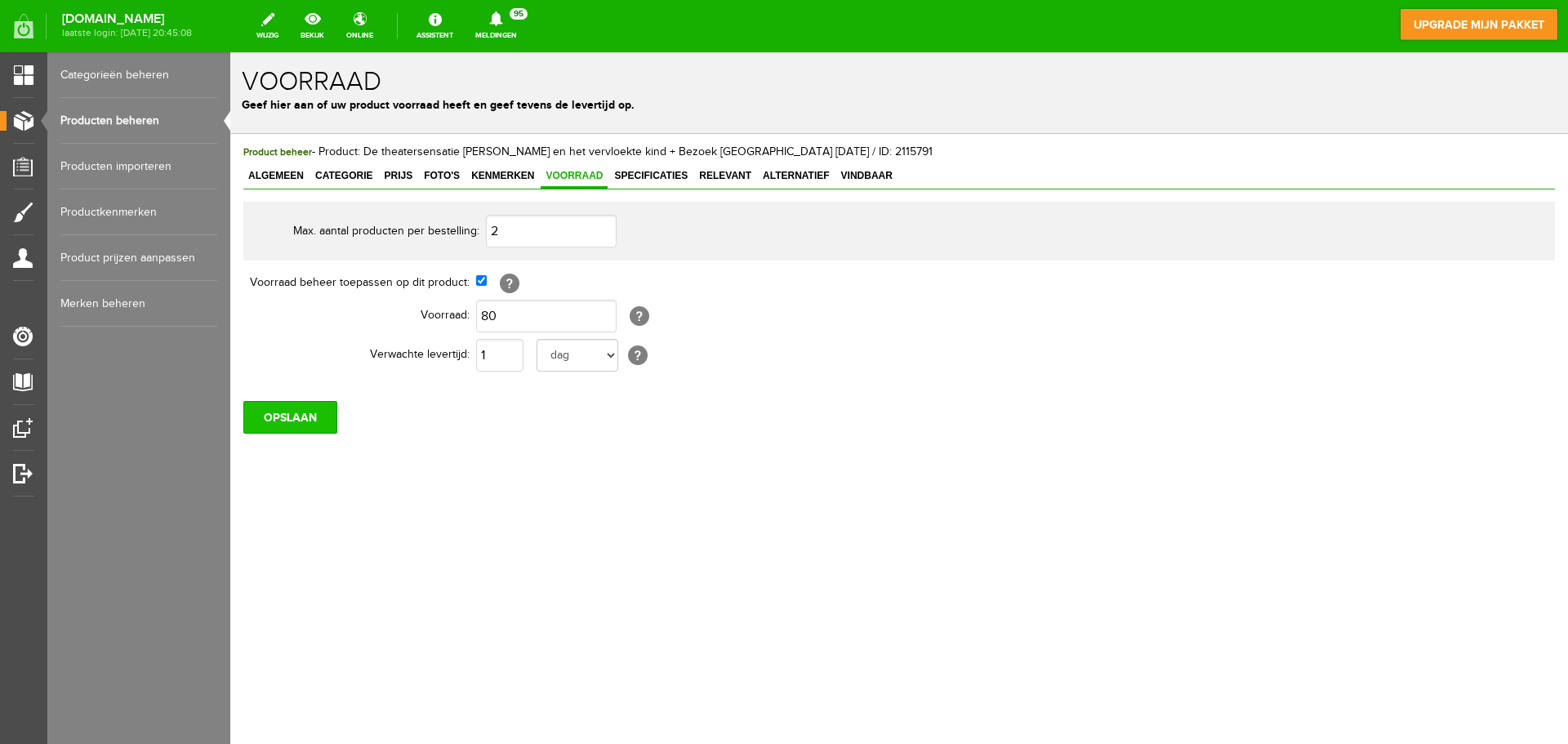
click at [319, 415] on input "OPSLAAN" at bounding box center [290, 417] width 94 height 33
